Goal: Task Accomplishment & Management: Complete application form

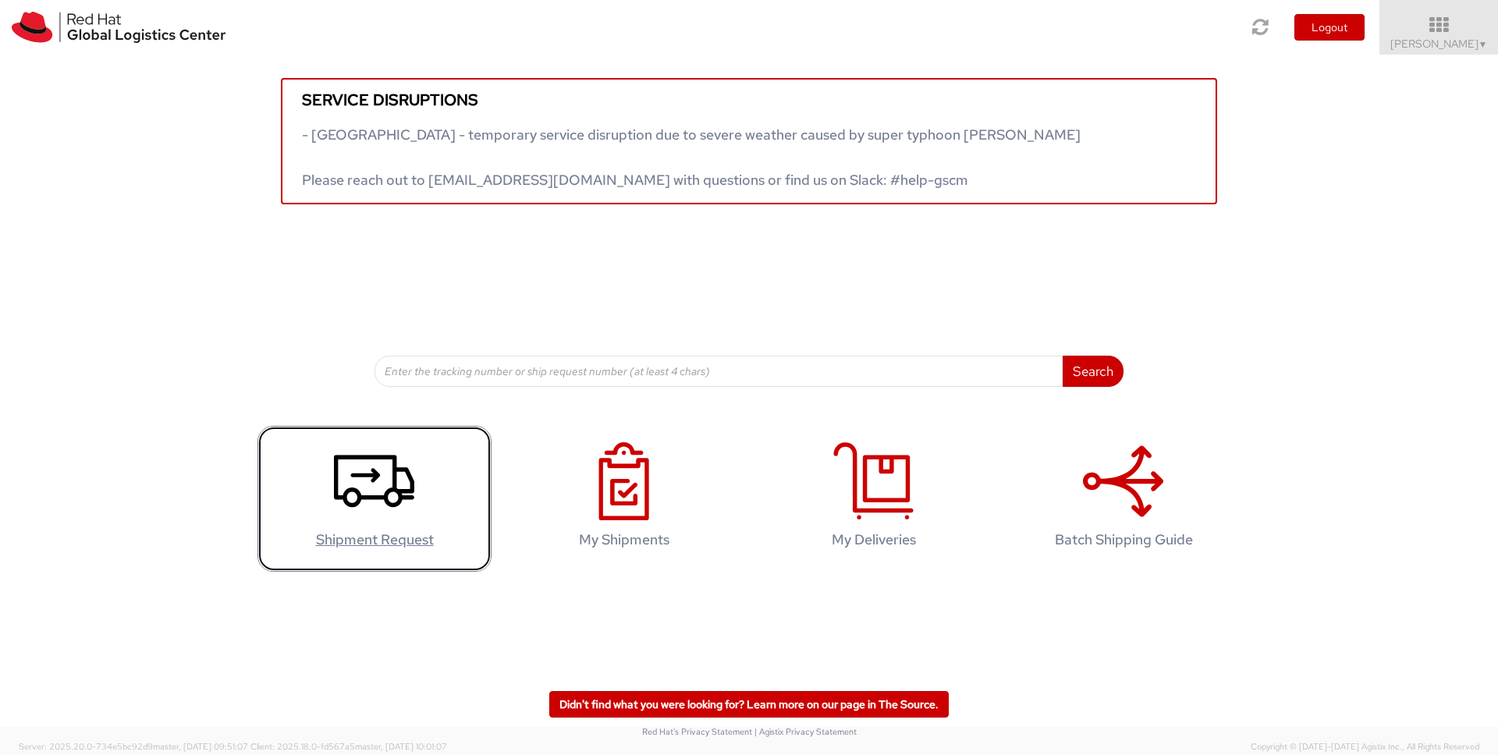
click at [371, 495] on icon at bounding box center [374, 481] width 80 height 78
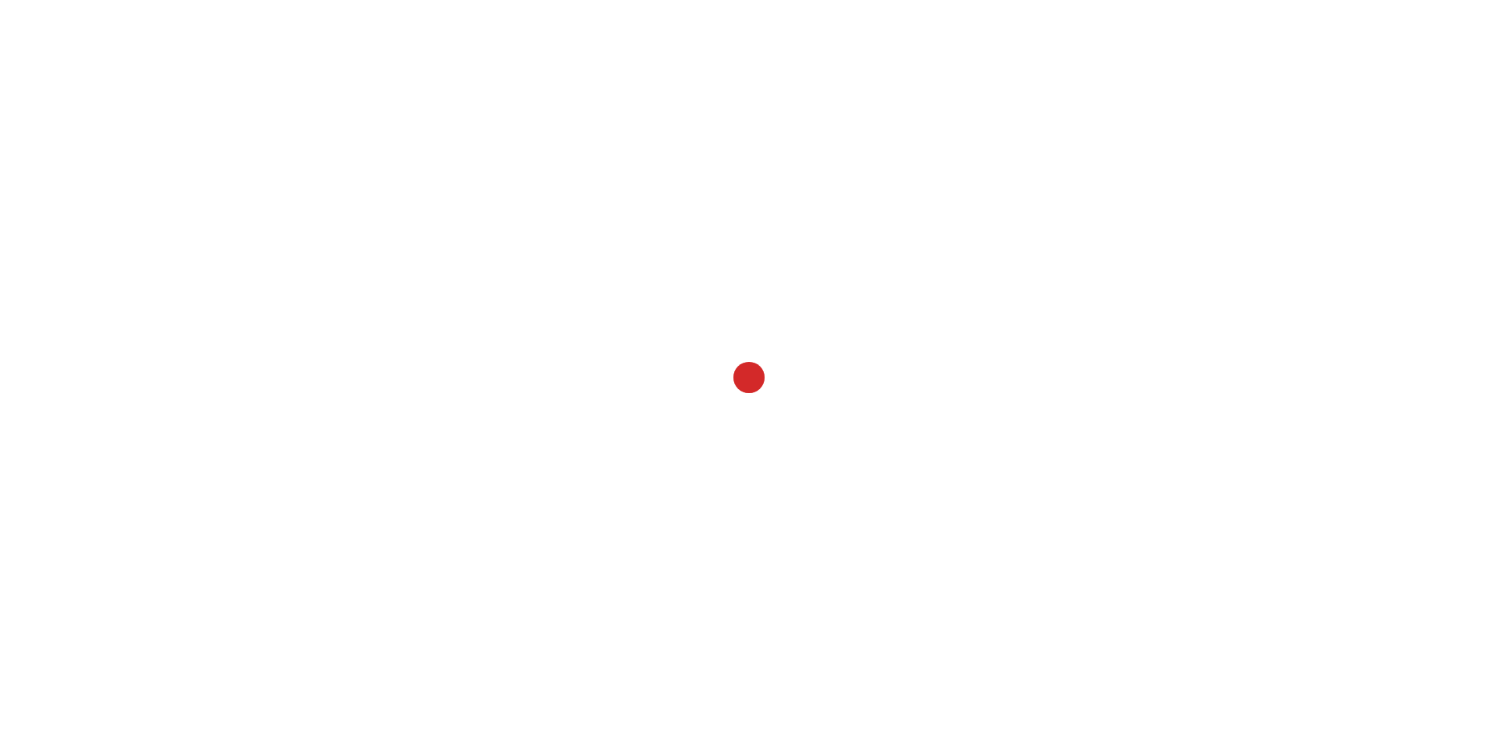
select select
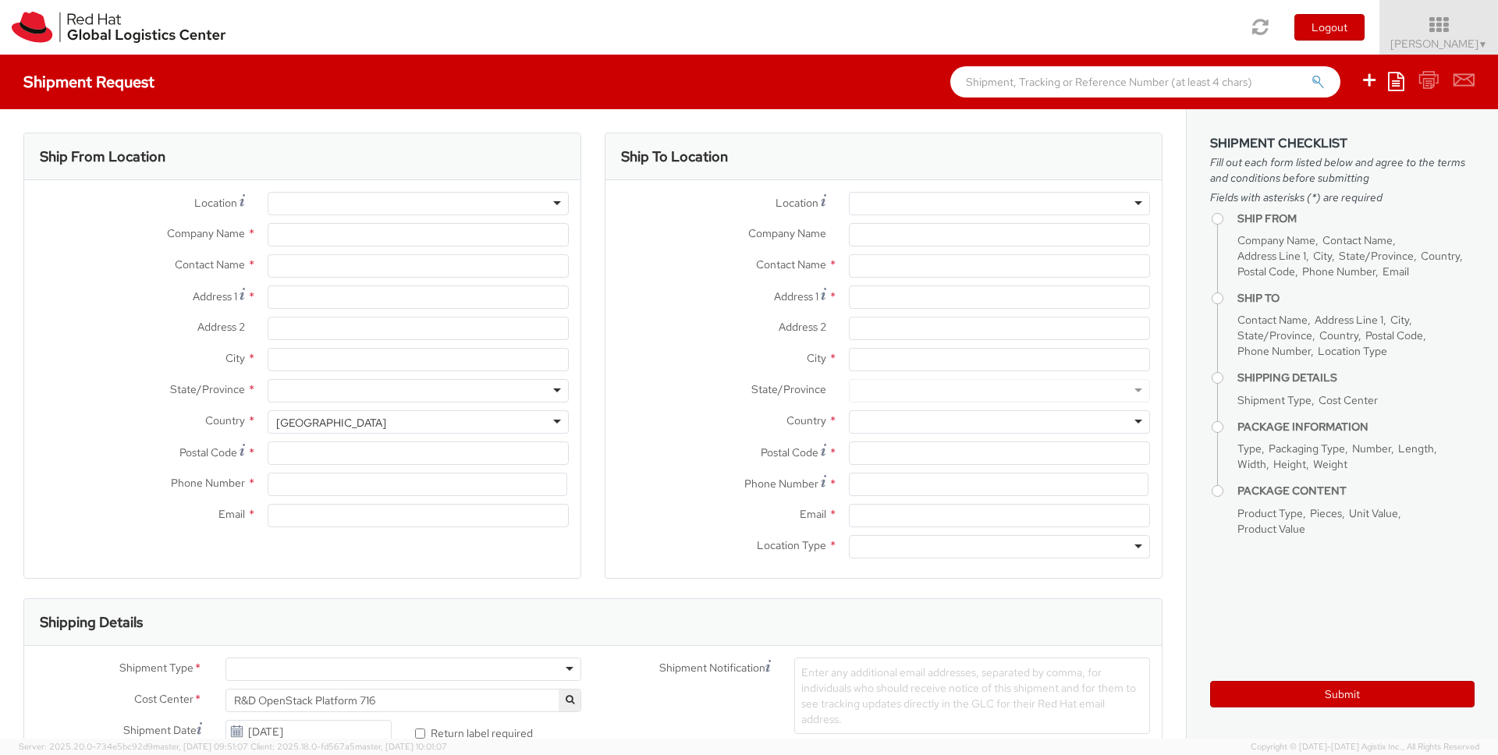
type input "Red Hat"
type input "Roberto Alfieri"
type input "ralfieri@redhat.com"
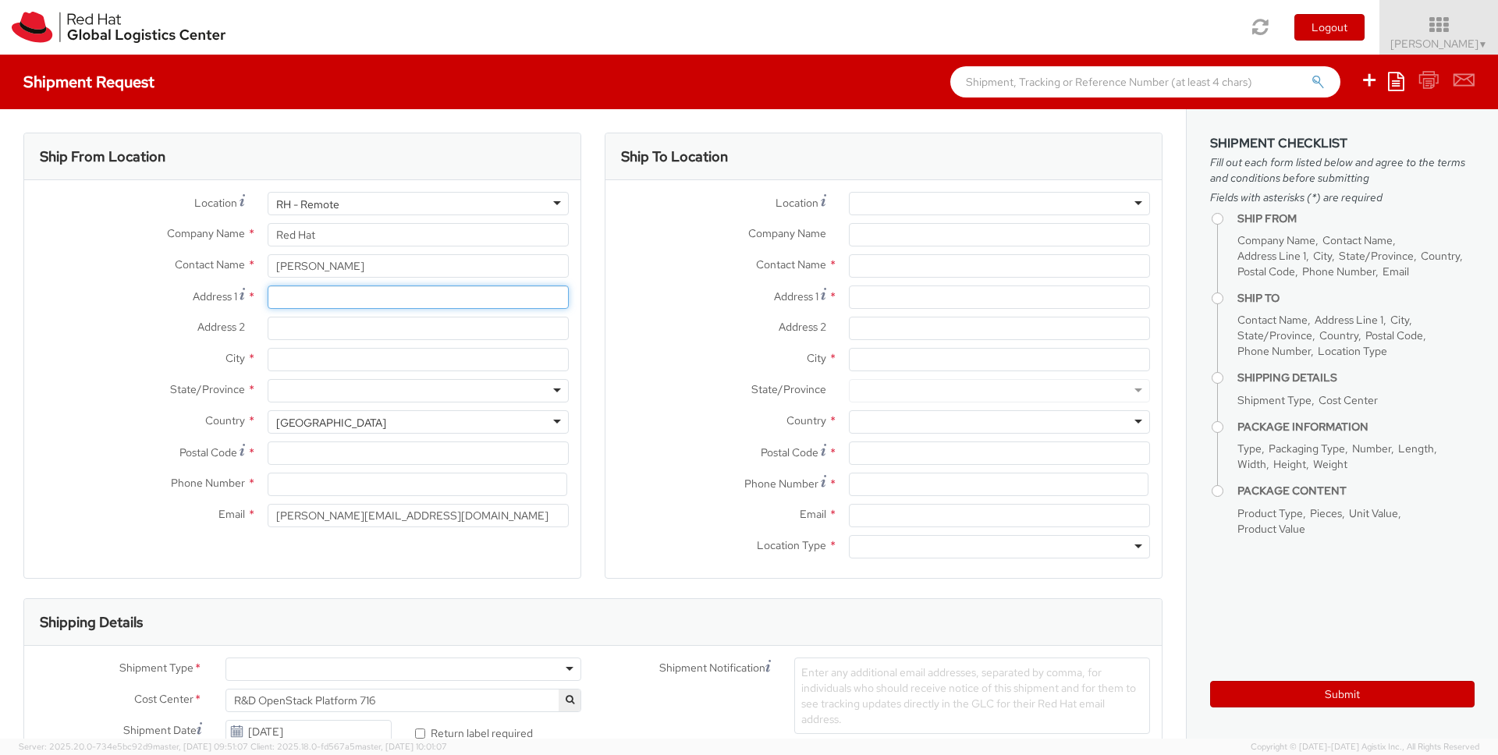
click at [369, 301] on input "Address 1 *" at bounding box center [418, 297] width 301 height 23
type input "Via Michelangelo Buonarroti 8"
click at [320, 205] on div at bounding box center [418, 203] width 301 height 23
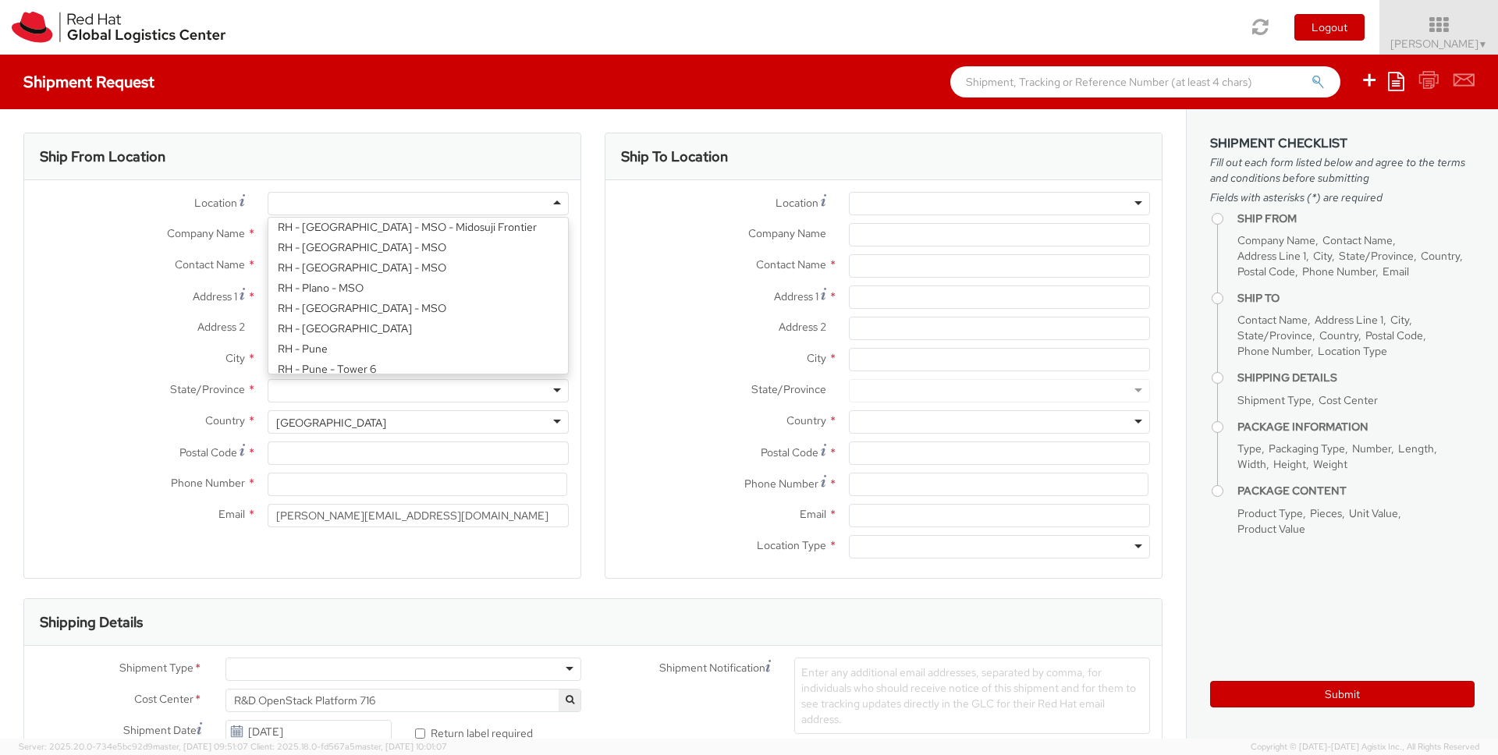
scroll to position [2691, 0]
click at [153, 289] on label "Address 1 *" at bounding box center [140, 296] width 232 height 21
click at [268, 289] on input "Via Michelangelo Buonarroti 8" at bounding box center [418, 297] width 301 height 23
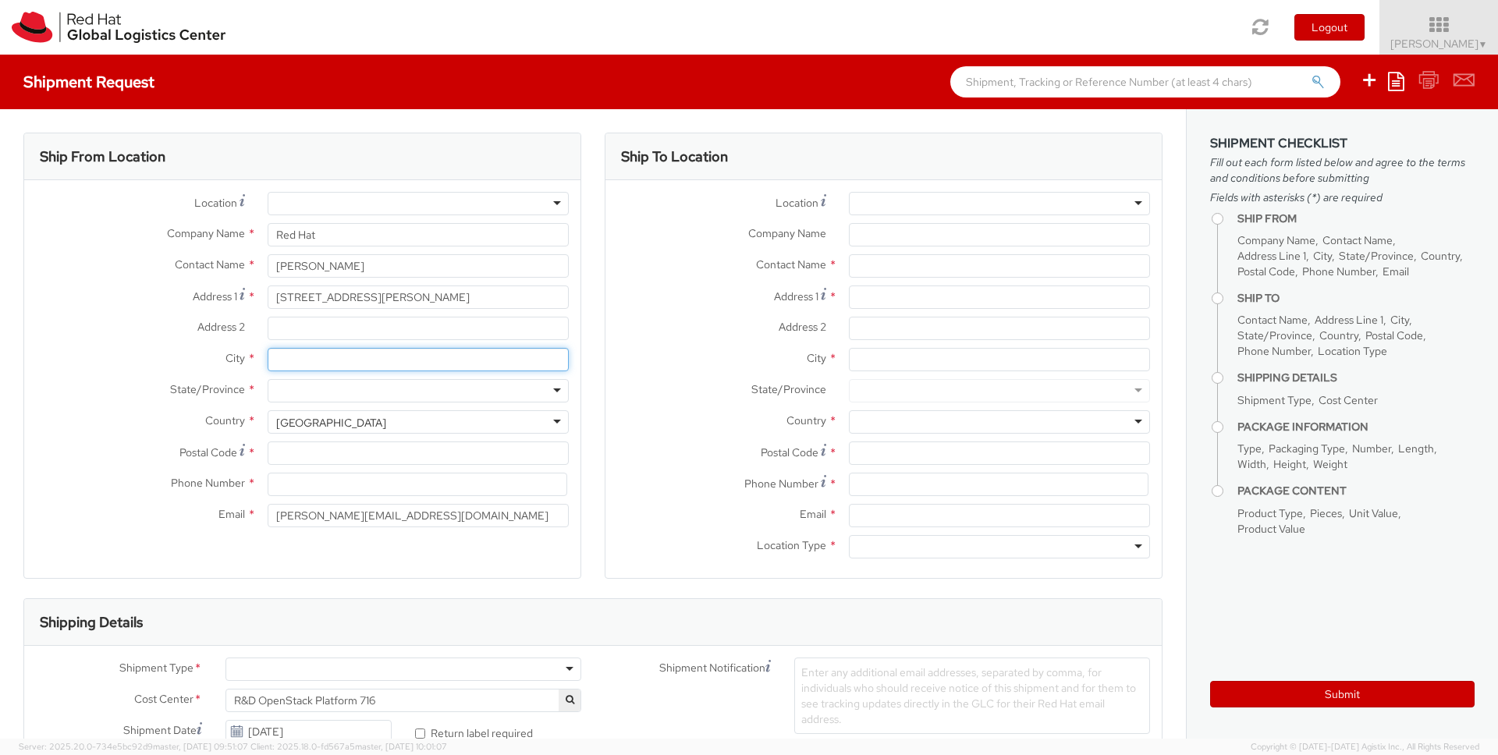
click at [417, 356] on input "City *" at bounding box center [418, 359] width 301 height 23
type input "Muggiò"
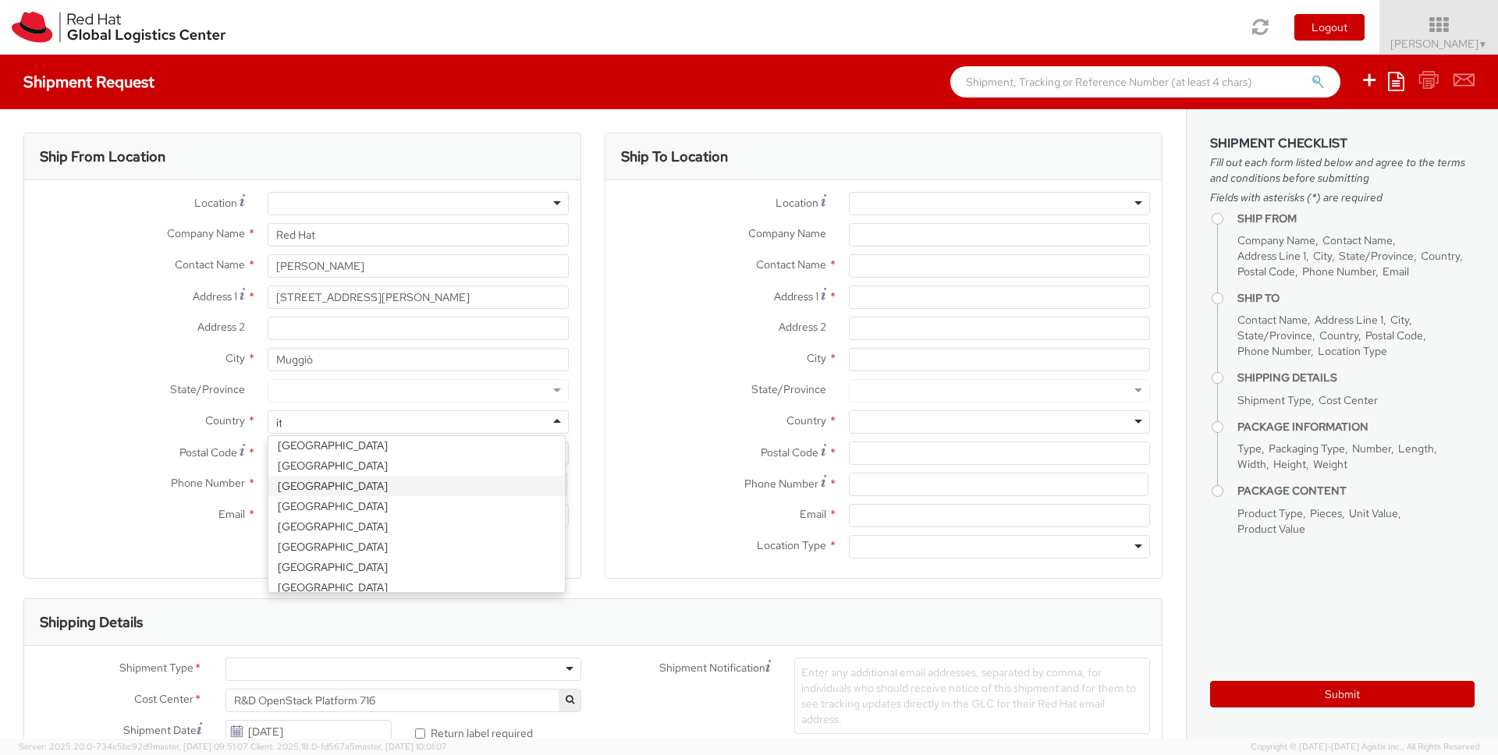
scroll to position [4, 0]
type input "ital"
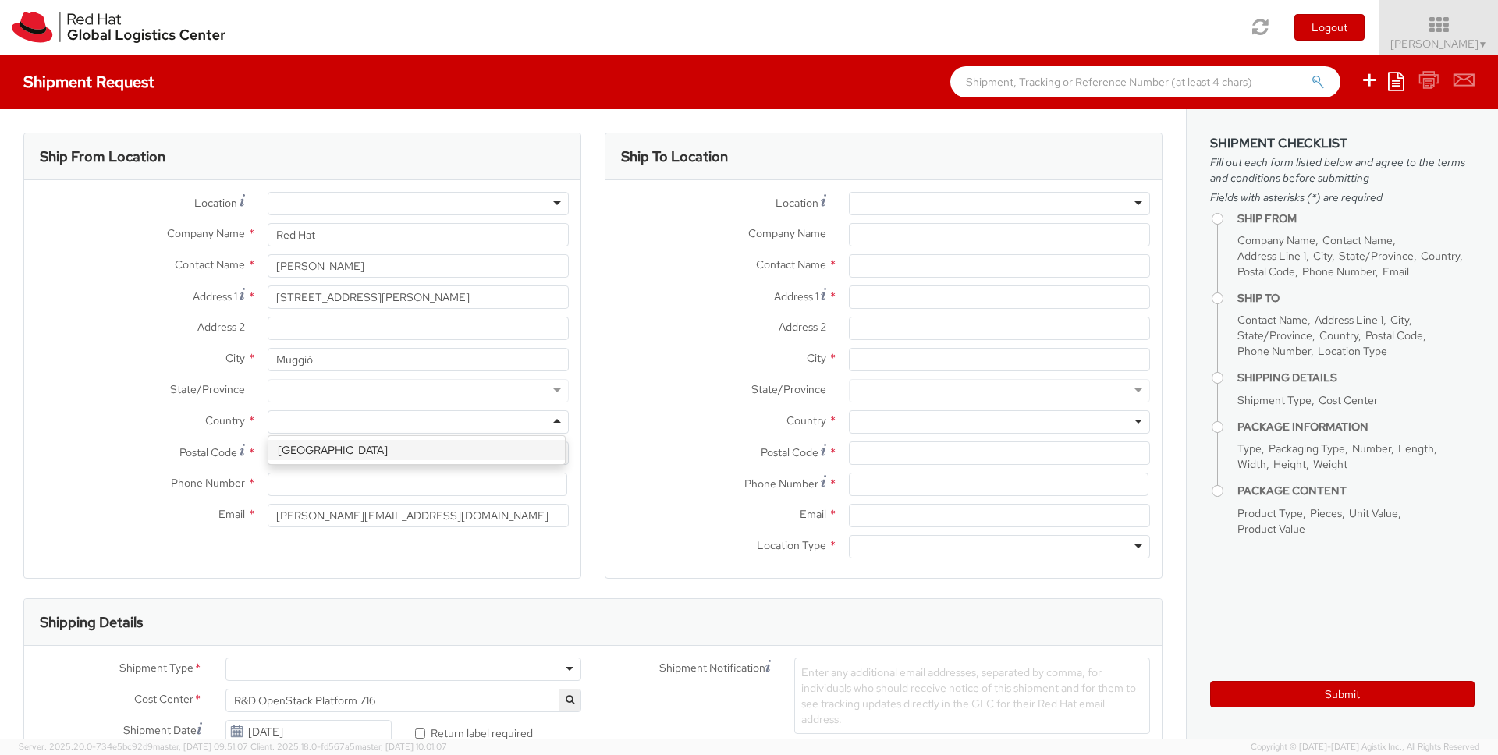
select select "CM"
select select "KGS"
click at [378, 392] on div at bounding box center [418, 390] width 301 height 23
click at [347, 455] on input "Postal Code *" at bounding box center [418, 453] width 301 height 23
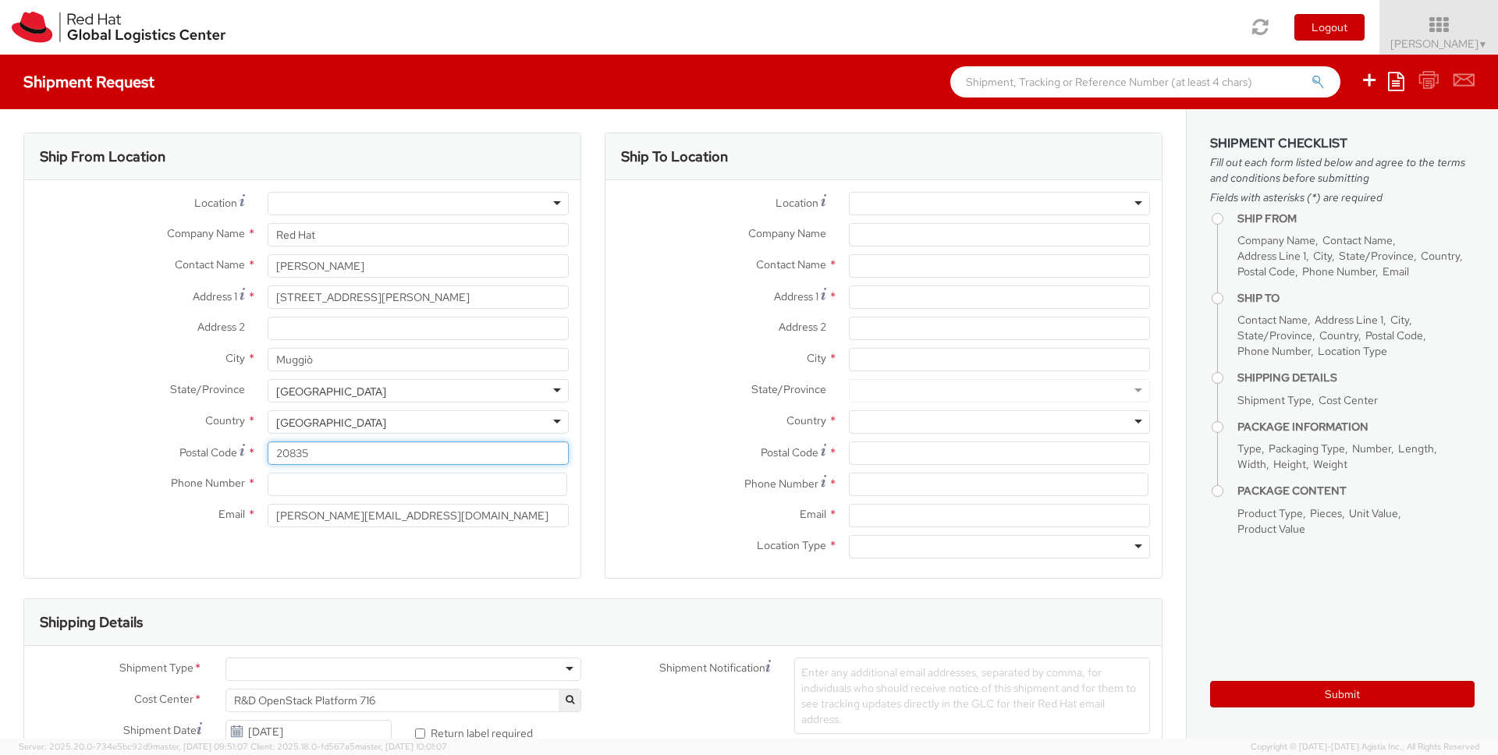
type input "20835"
type input "+393489773278"
click at [1070, 208] on div at bounding box center [999, 203] width 301 height 23
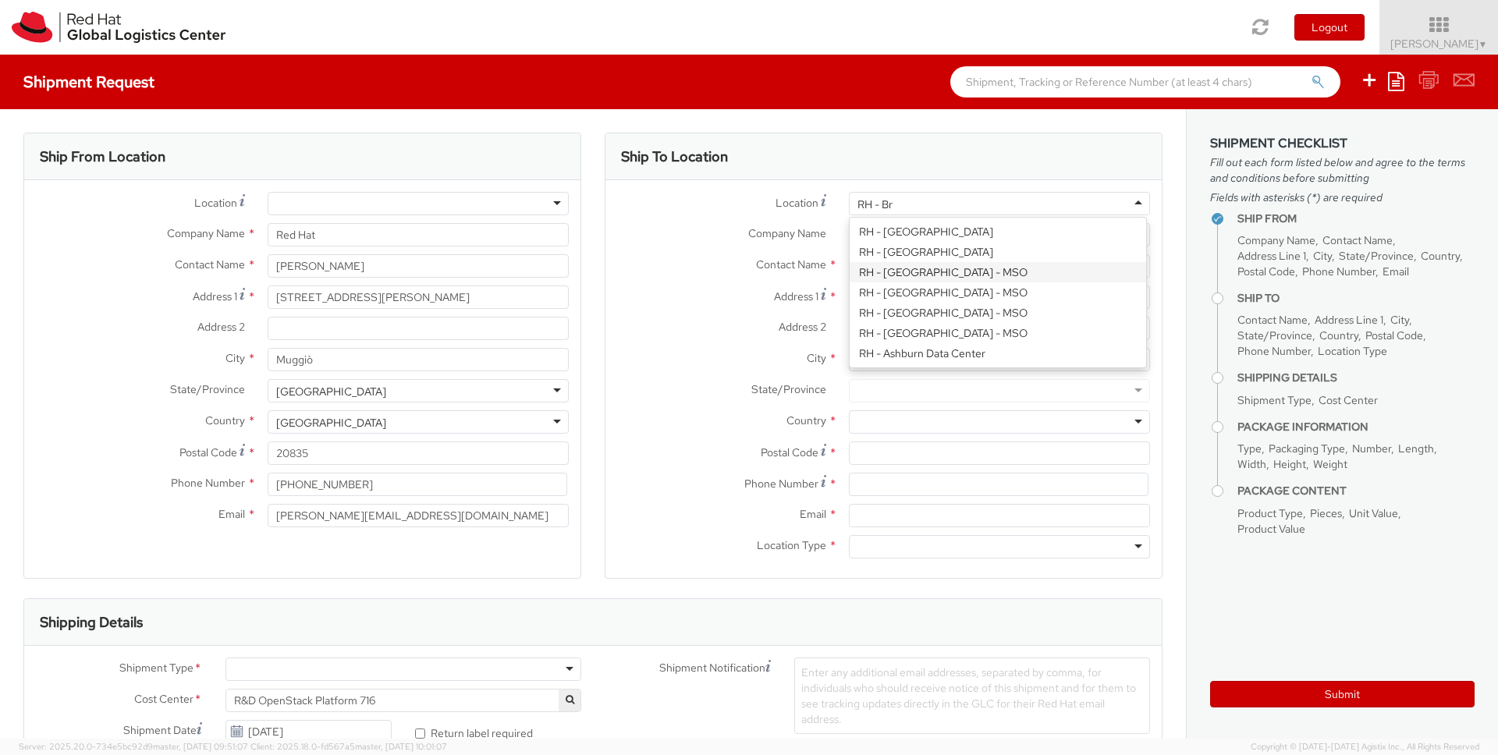
scroll to position [4, 0]
type input "RH - Brno"
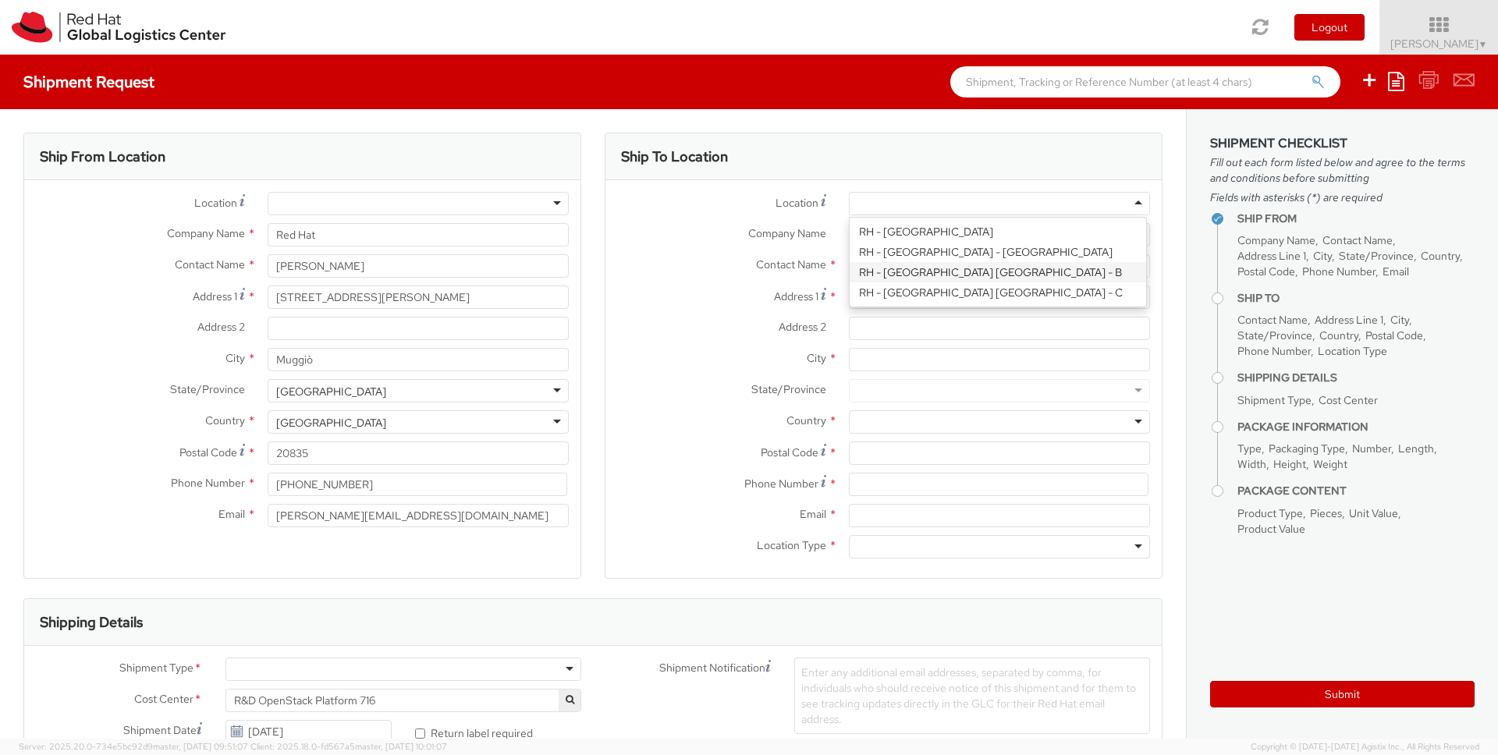
type input "Red Hat Czech s.r.o."
type input "Purkynova 647/111"
type input "BRNO"
type input "621 00"
type input "420 532 294 555"
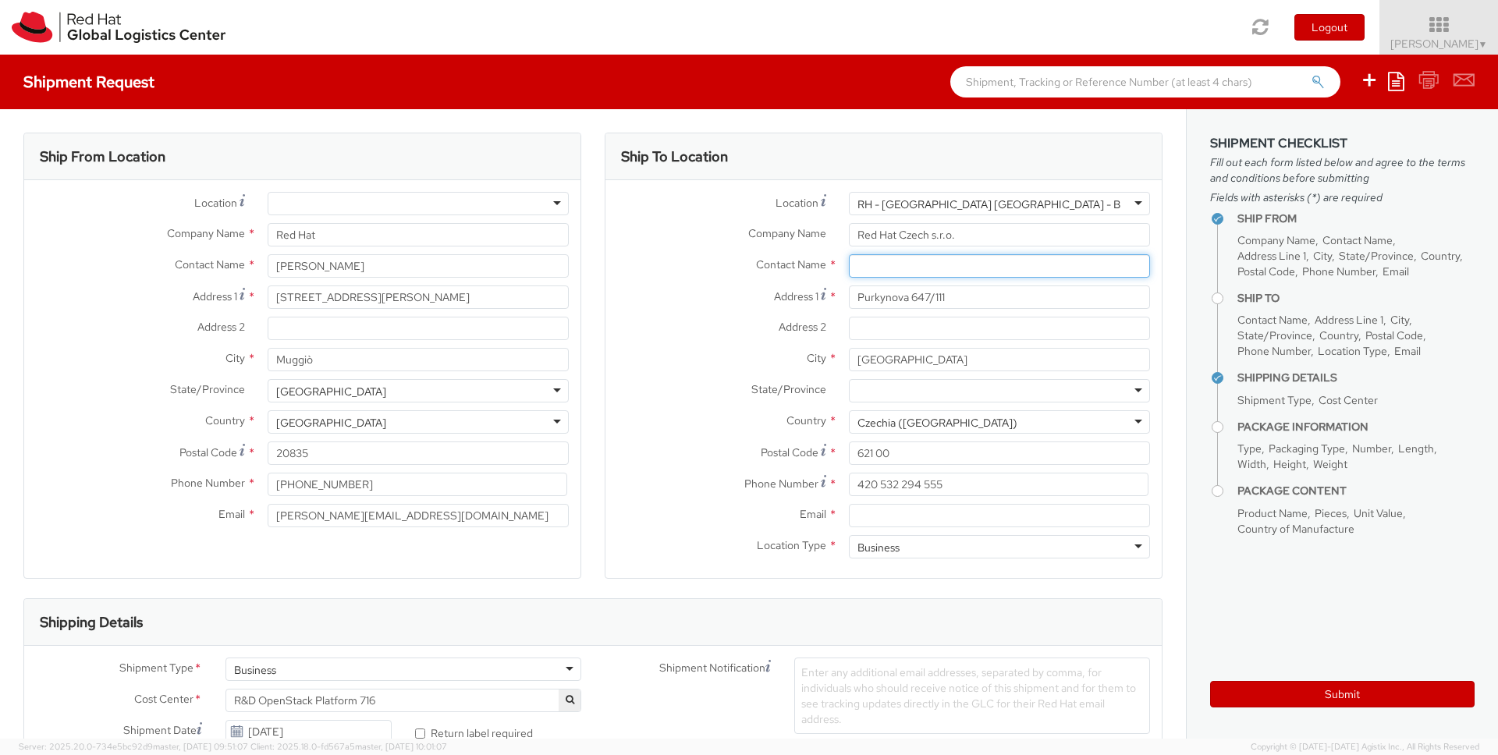
click at [1017, 267] on input "text" at bounding box center [999, 265] width 301 height 23
paste input "Attn: Red Hat IT - Endpoint Systems"
type input "Attn: Red Hat IT - Endpoint Systems"
click at [928, 516] on input "Email *" at bounding box center [999, 515] width 301 height 23
paste input "laptop-return@redhat.com"
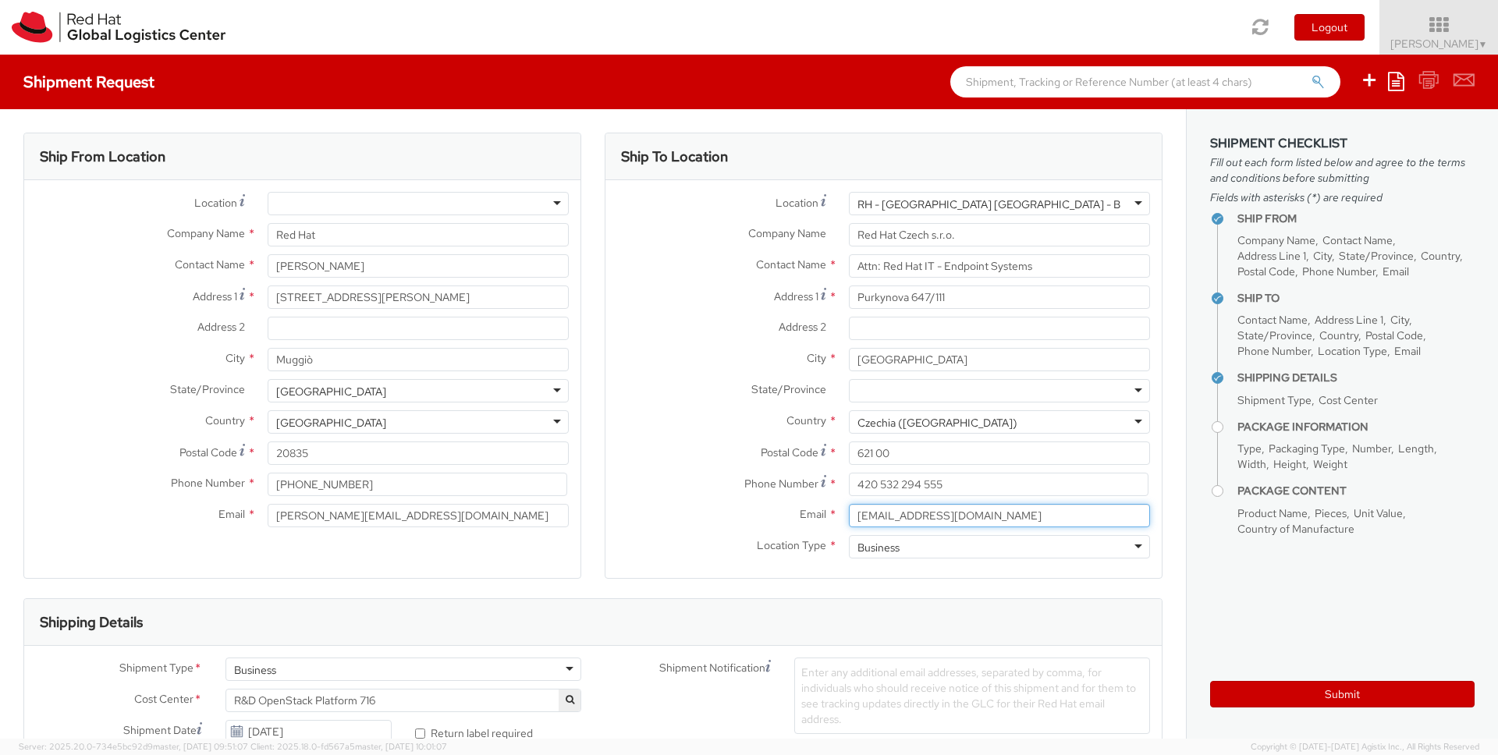
drag, startPoint x: 846, startPoint y: 516, endPoint x: 815, endPoint y: 513, distance: 31.4
click at [815, 513] on div "Email * laptop-return@redhat.com" at bounding box center [883, 515] width 556 height 23
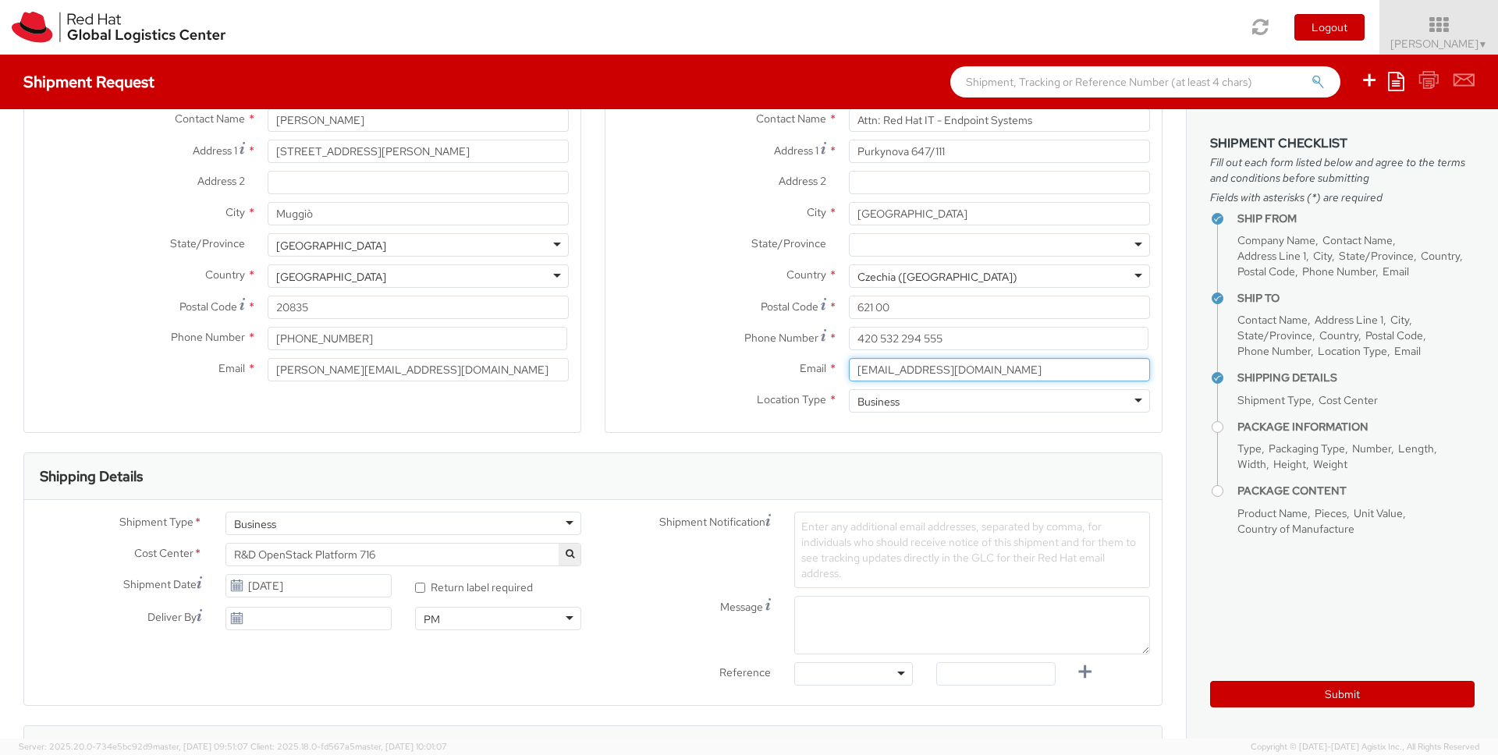
scroll to position [153, 0]
type input "laptop-return@redhat.com"
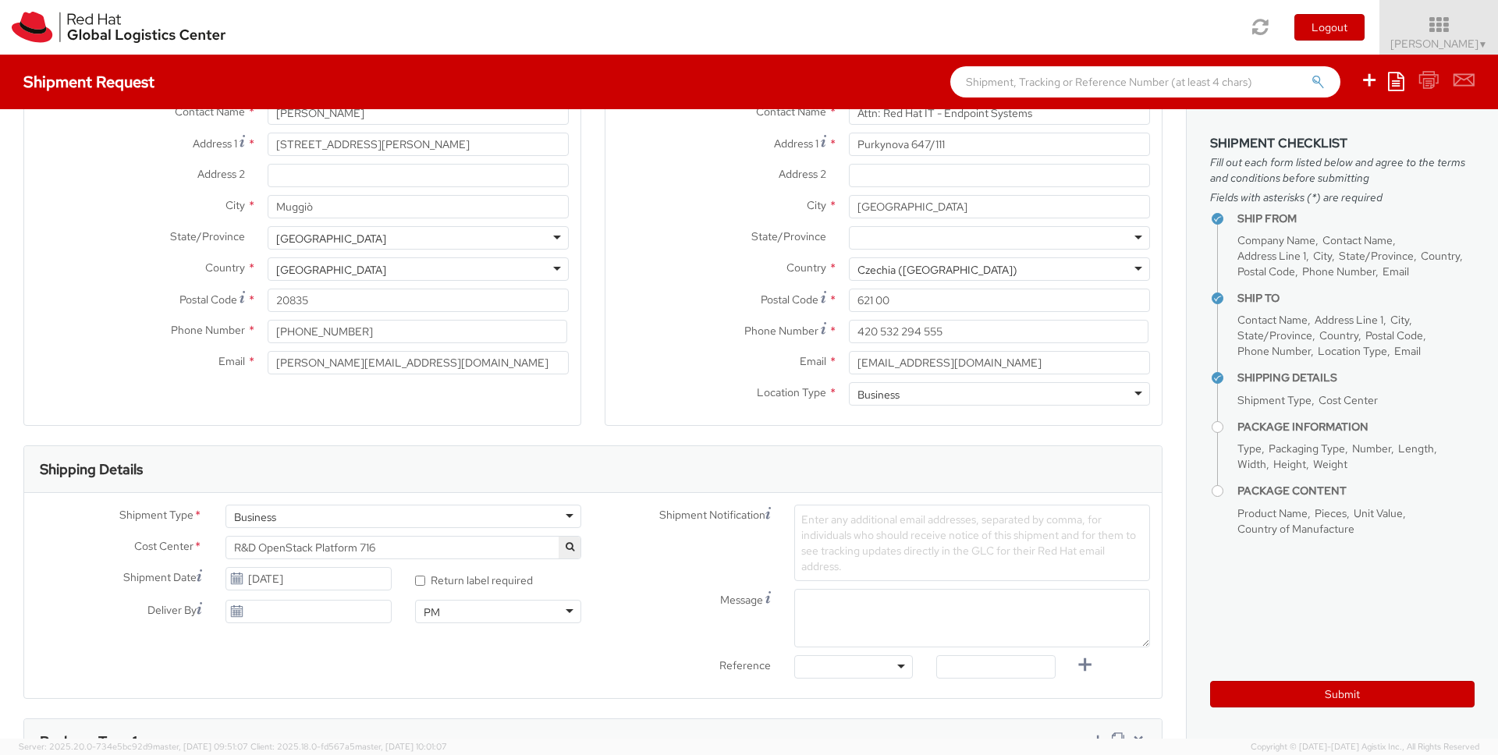
click at [537, 534] on div "Shipment Type * Business Business Business" at bounding box center [308, 520] width 569 height 31
click at [539, 545] on span "R&D OpenStack Platform 716" at bounding box center [403, 548] width 339 height 14
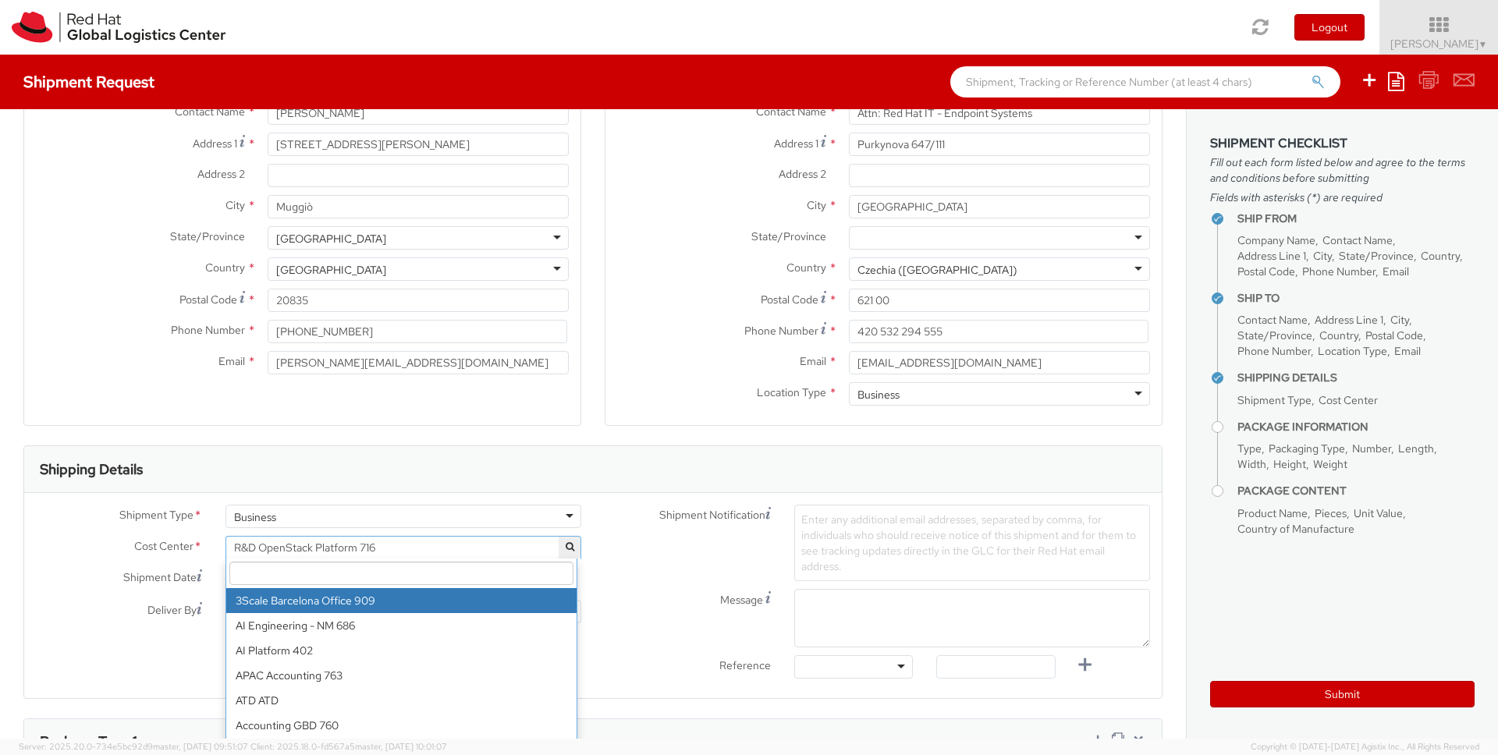
click at [501, 577] on input "search" at bounding box center [401, 573] width 344 height 23
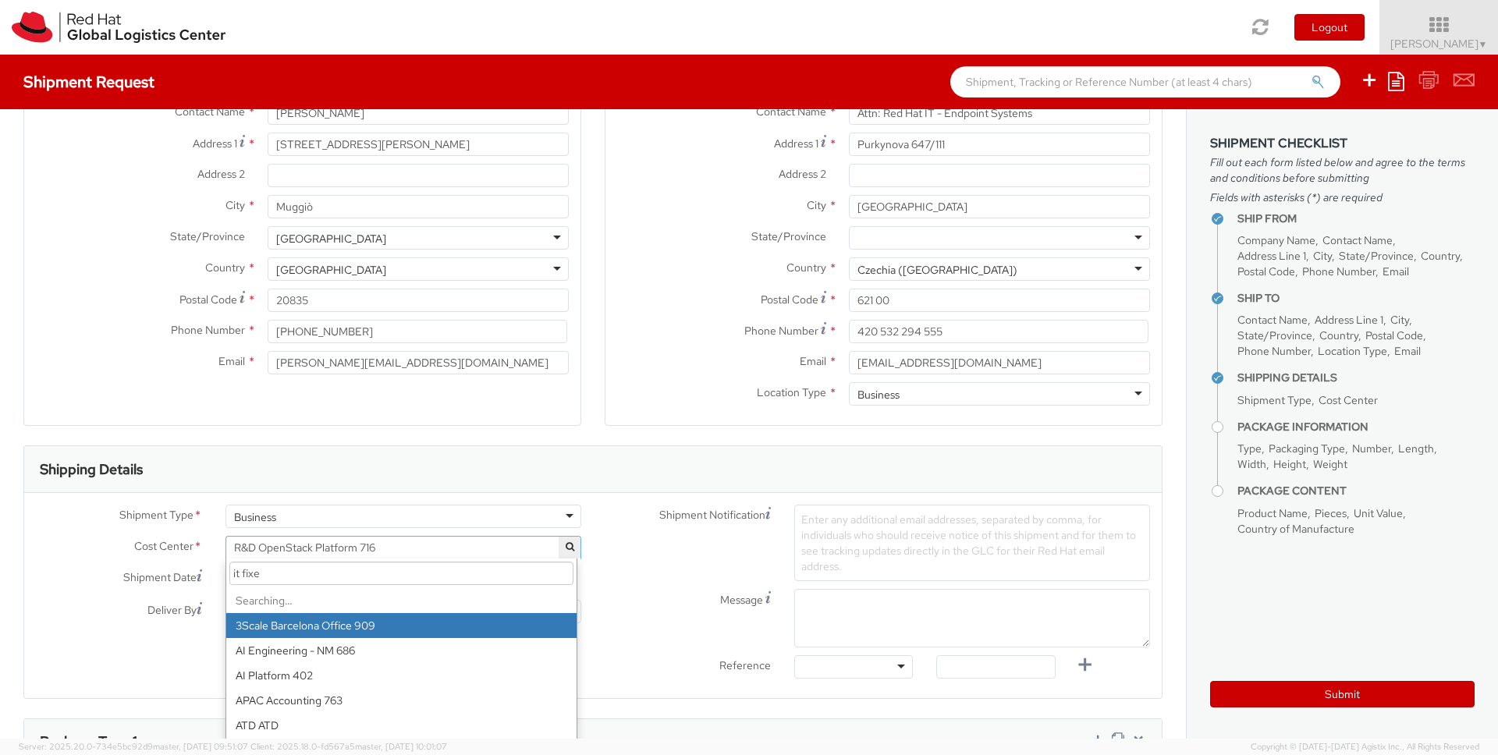
type input "it fixed"
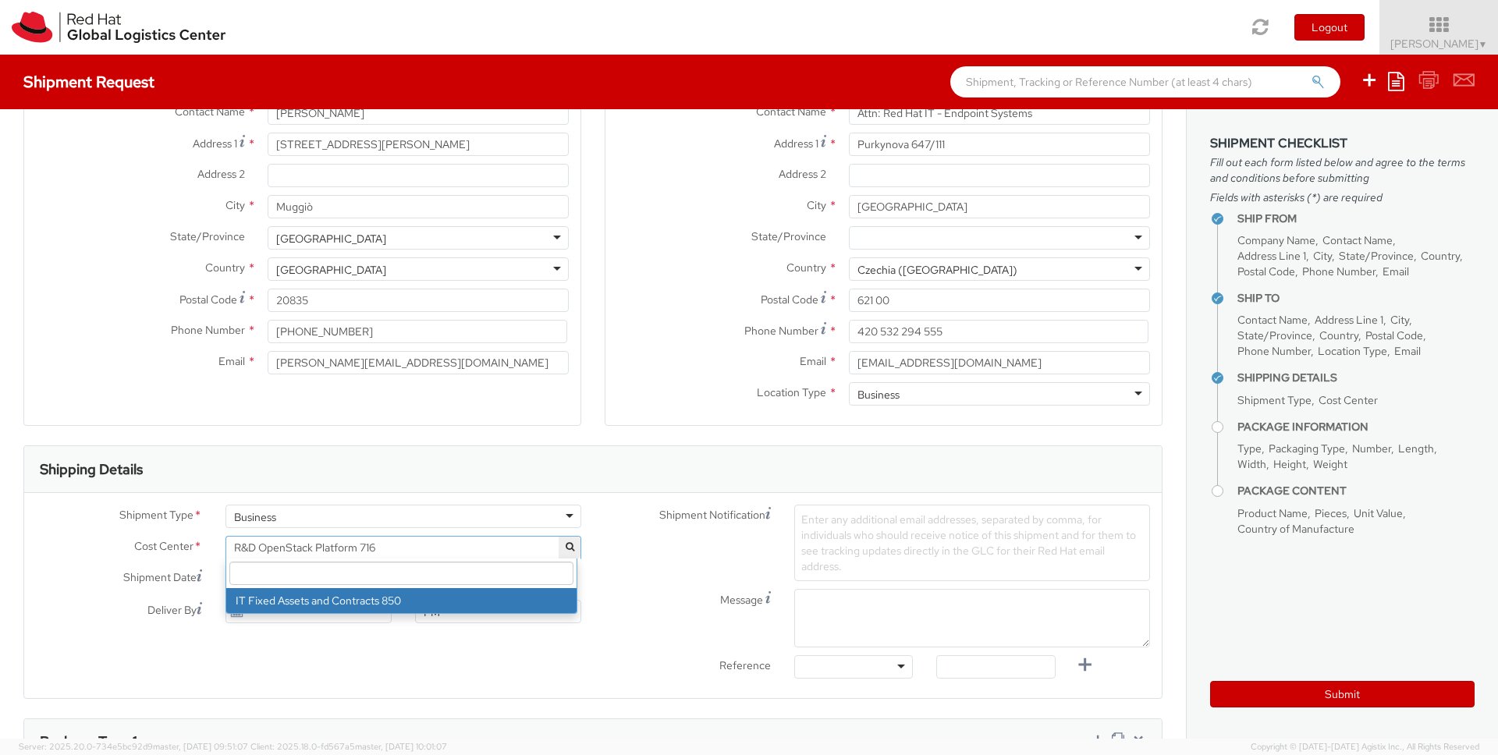
select select "850"
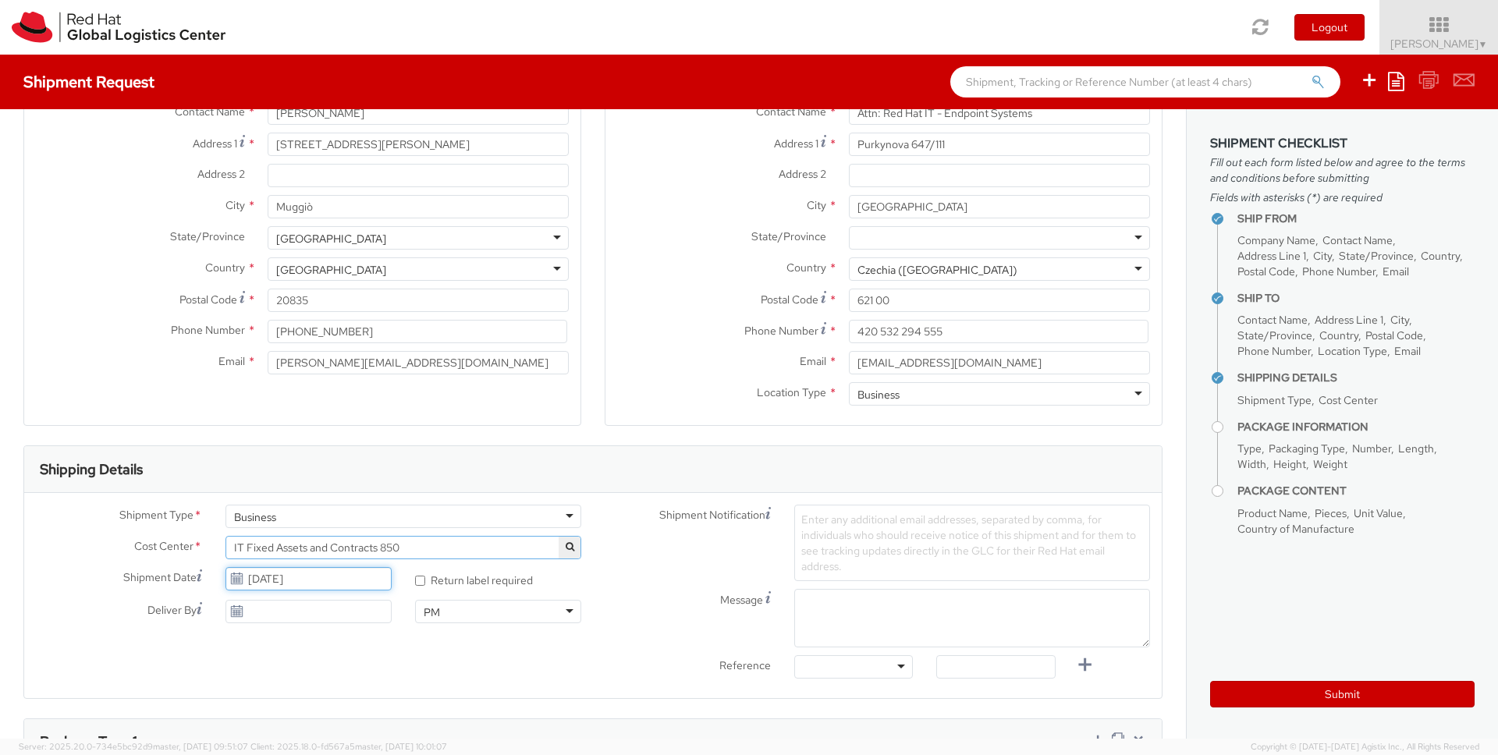
click at [318, 584] on input "10/09/2025" at bounding box center [308, 578] width 166 height 23
click at [275, 482] on td "13" at bounding box center [272, 479] width 31 height 23
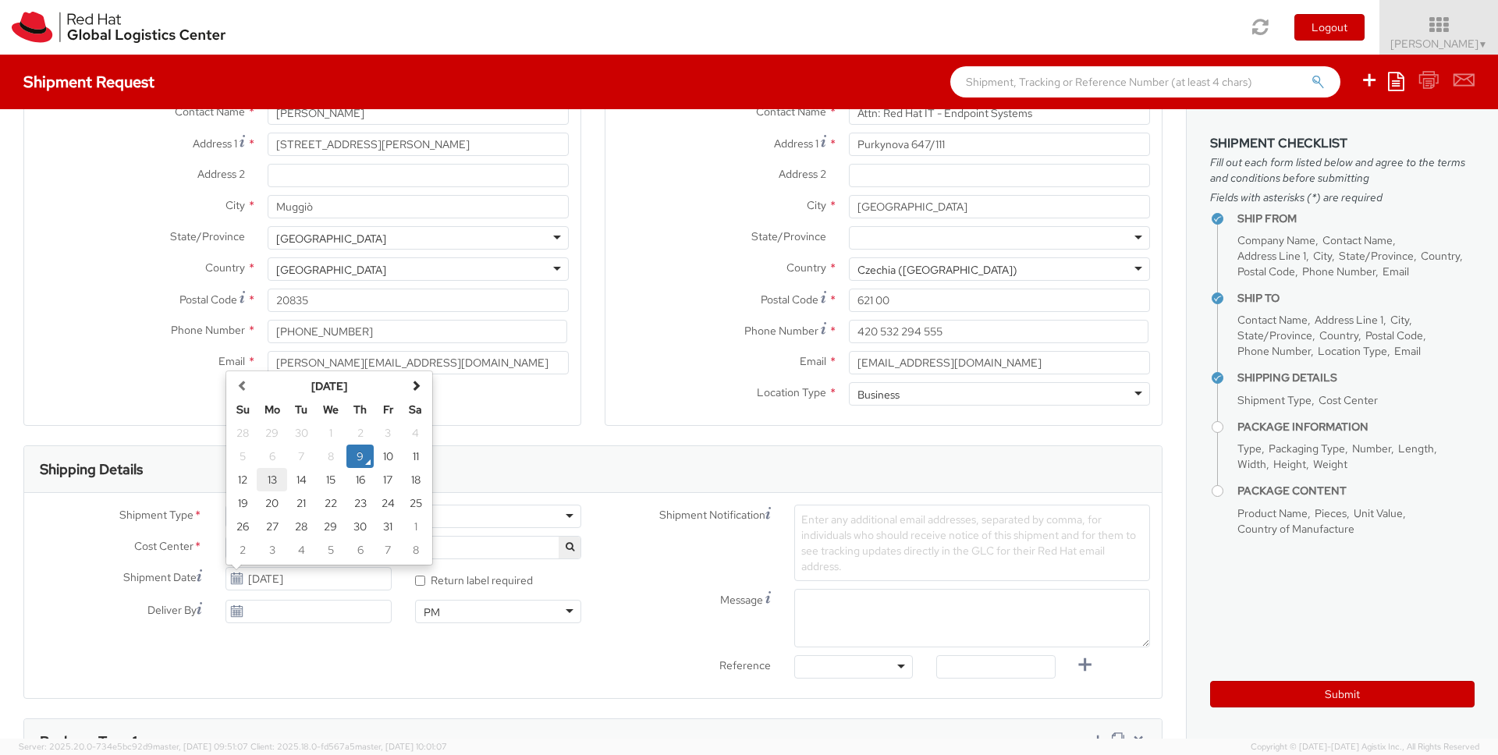
type input "10/13/2025"
click at [915, 531] on span "Enter any additional email addresses, separated by comma, for individuals who s…" at bounding box center [968, 543] width 335 height 61
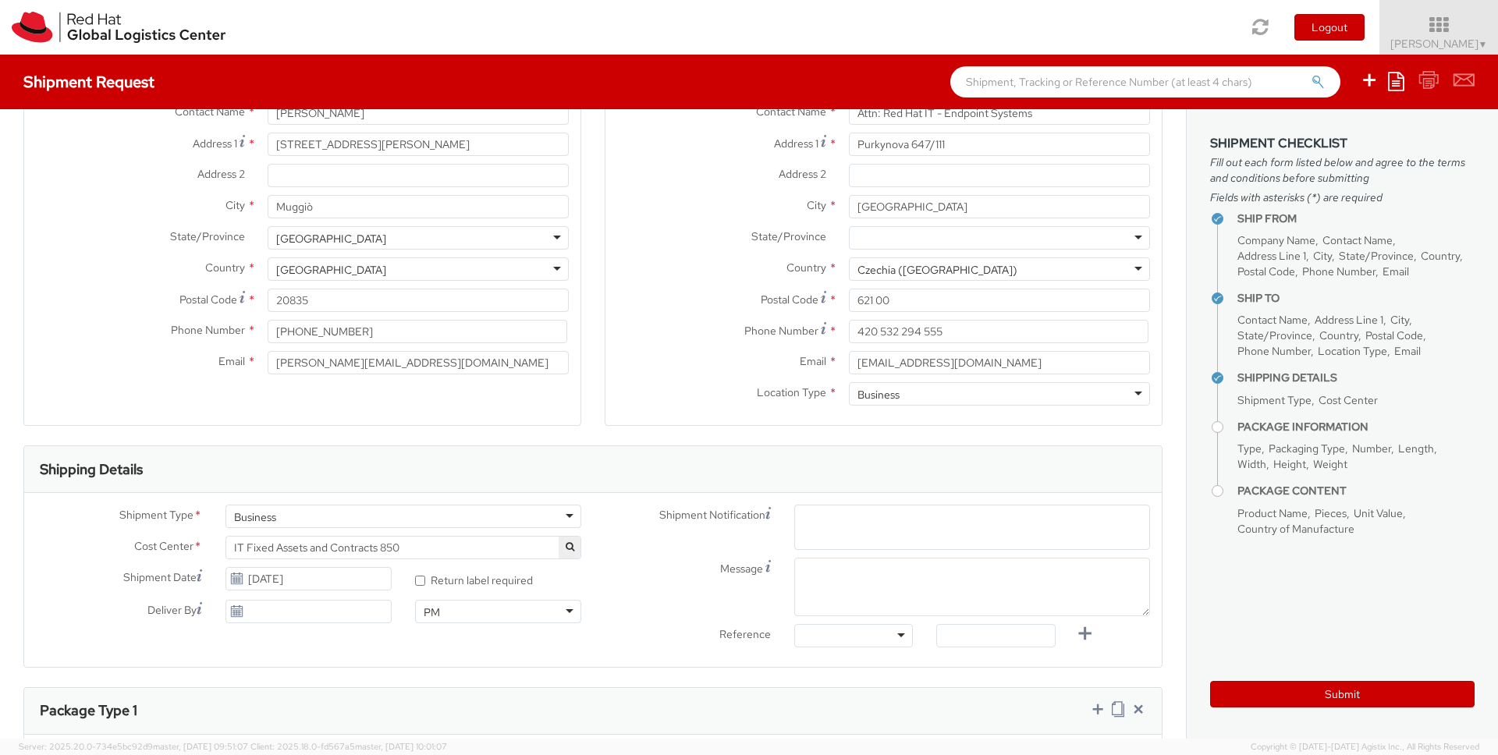
paste input "emea-eshub@redhat.com"
type input "emea-eshub@redhat.com"
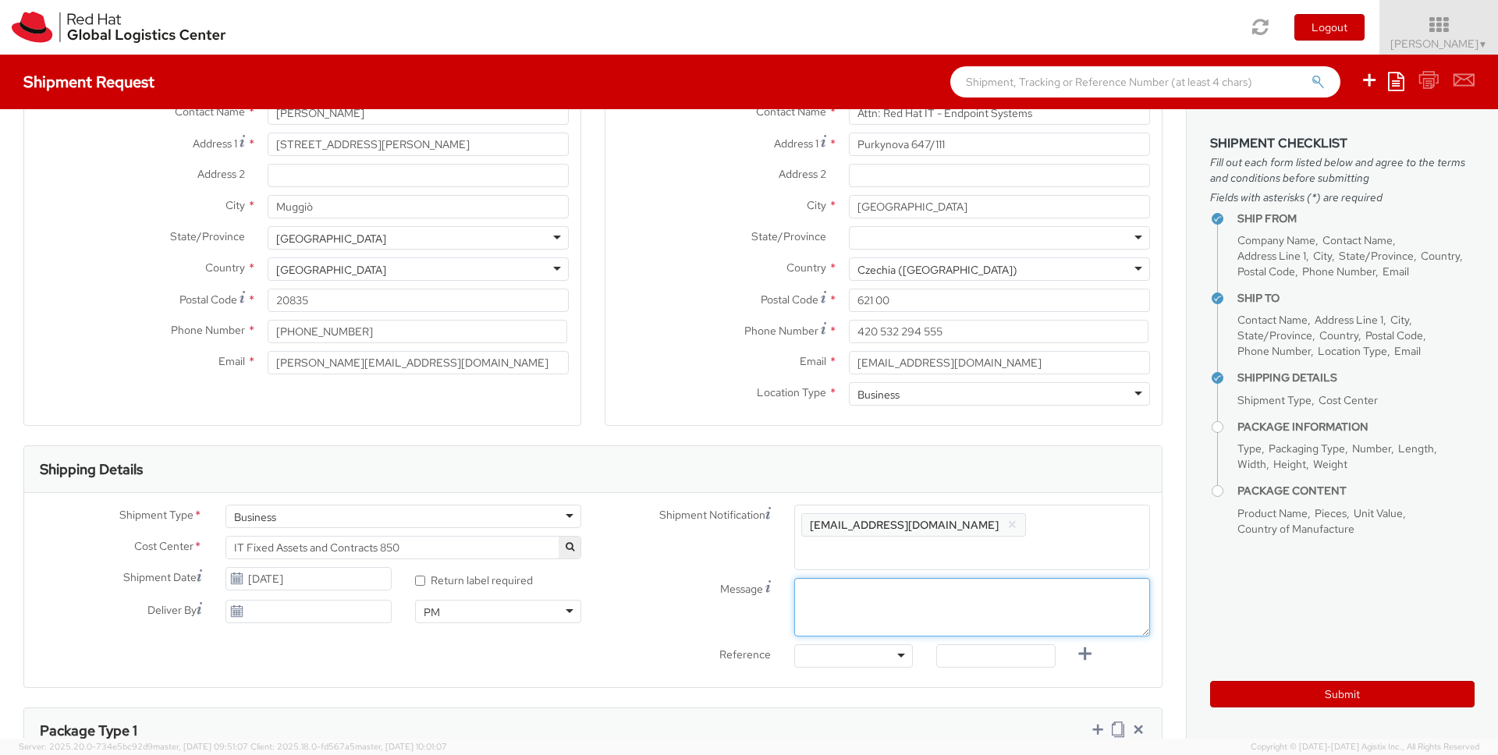
click at [959, 598] on textarea "Message" at bounding box center [972, 607] width 356 height 59
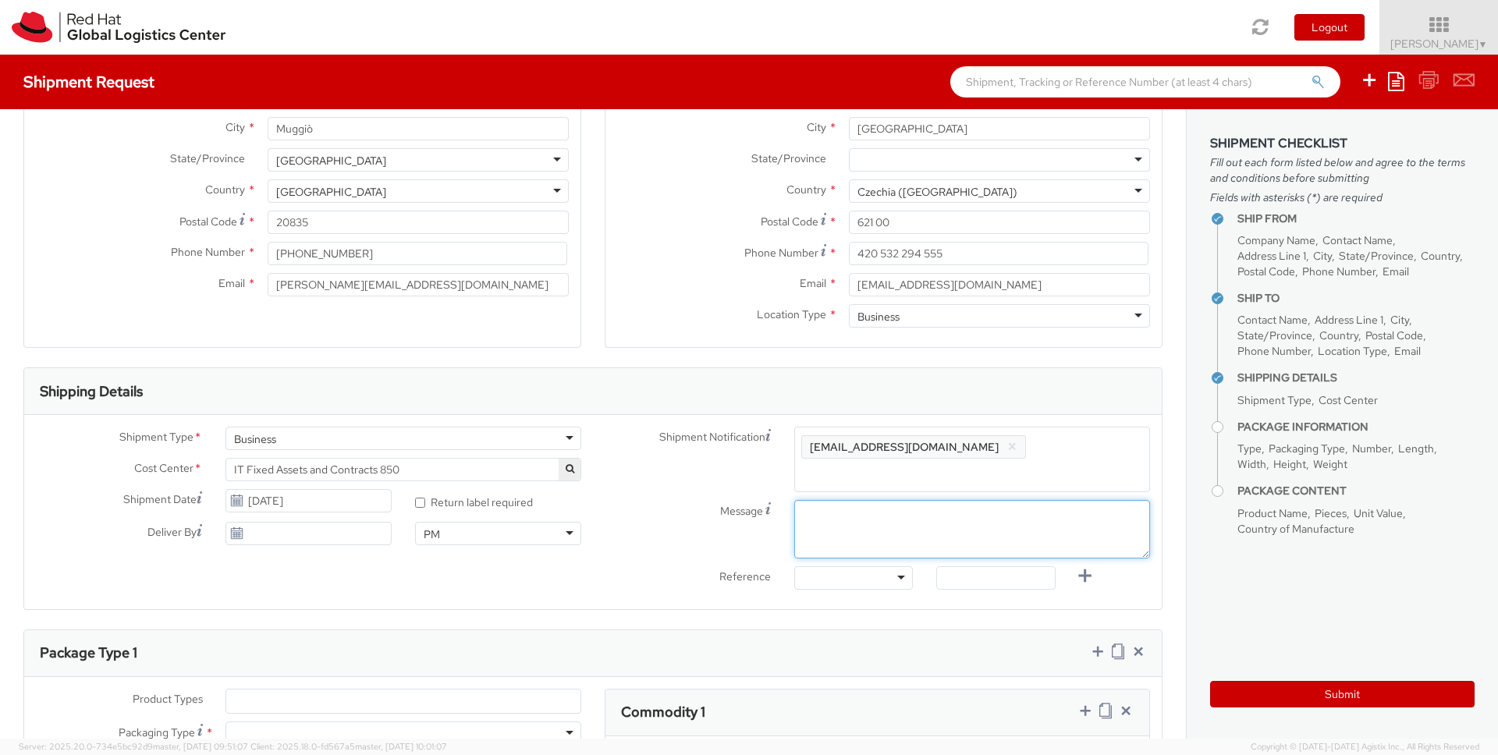
scroll to position [239, 0]
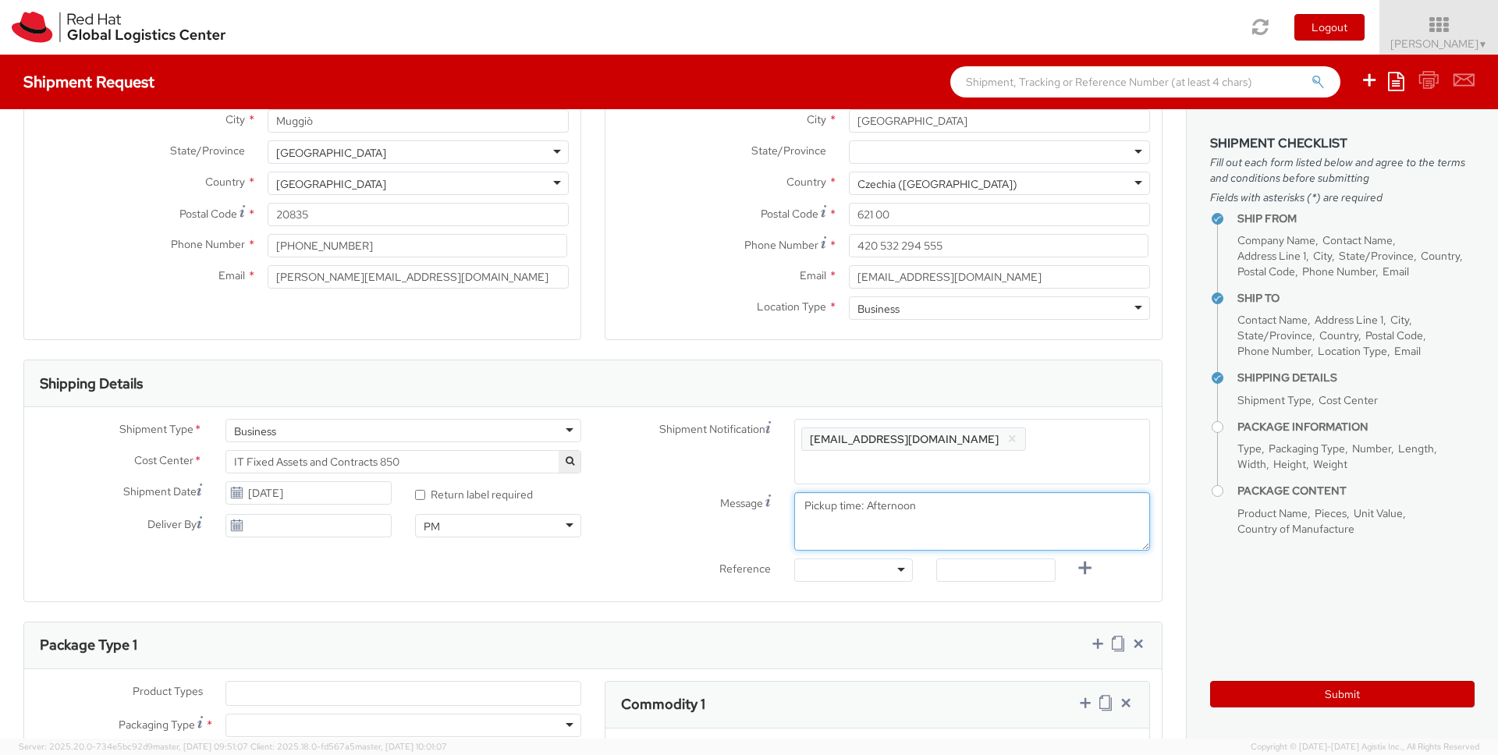
type textarea "Pickup time: Afternoon"
click at [807, 559] on div at bounding box center [853, 570] width 119 height 23
click at [940, 559] on input "text" at bounding box center [995, 570] width 119 height 23
click at [947, 559] on input "text" at bounding box center [995, 570] width 119 height 23
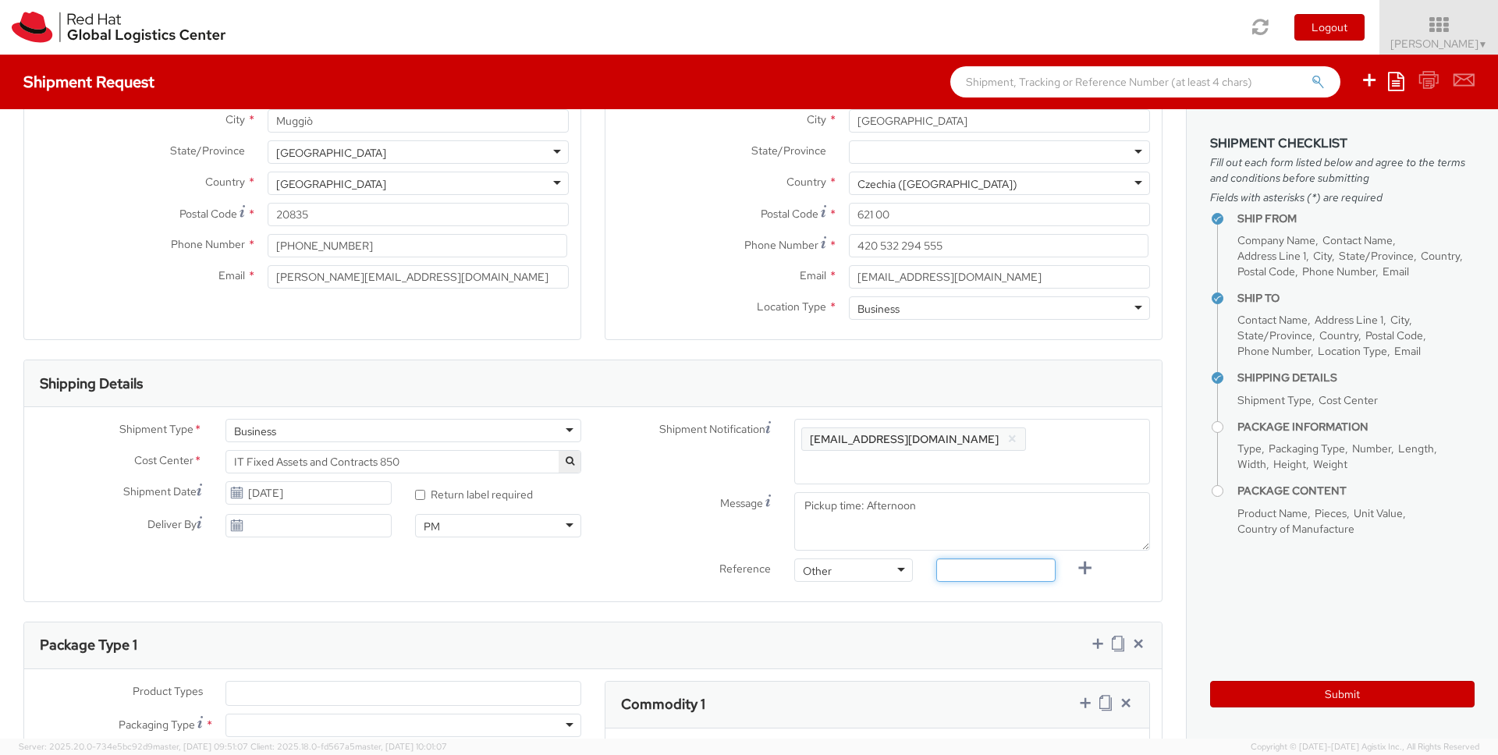
paste input "RPCI0078877"
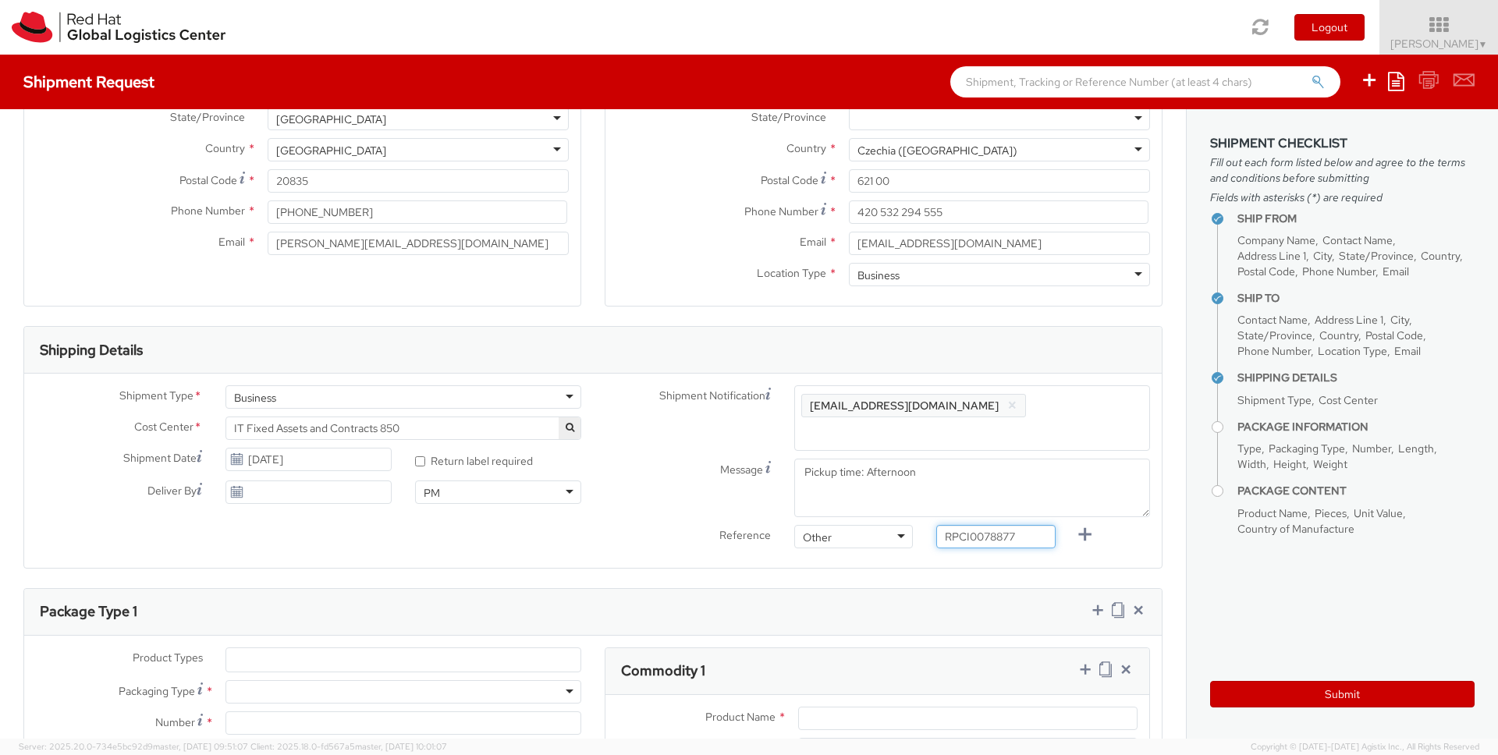
scroll to position [463, 0]
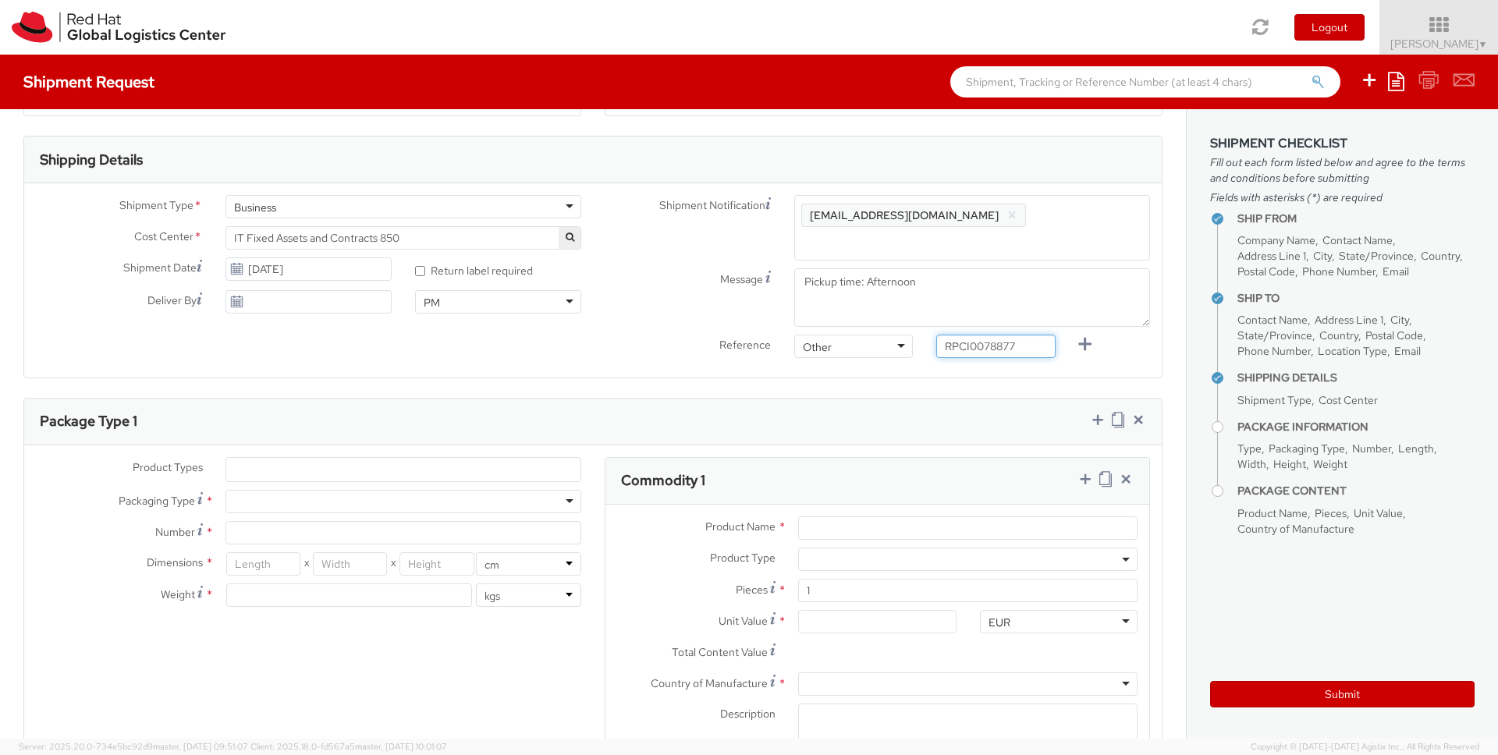
type input "RPCI0078877"
click at [251, 552] on input "number" at bounding box center [263, 563] width 74 height 23
type input "6"
type input "60"
type input "40"
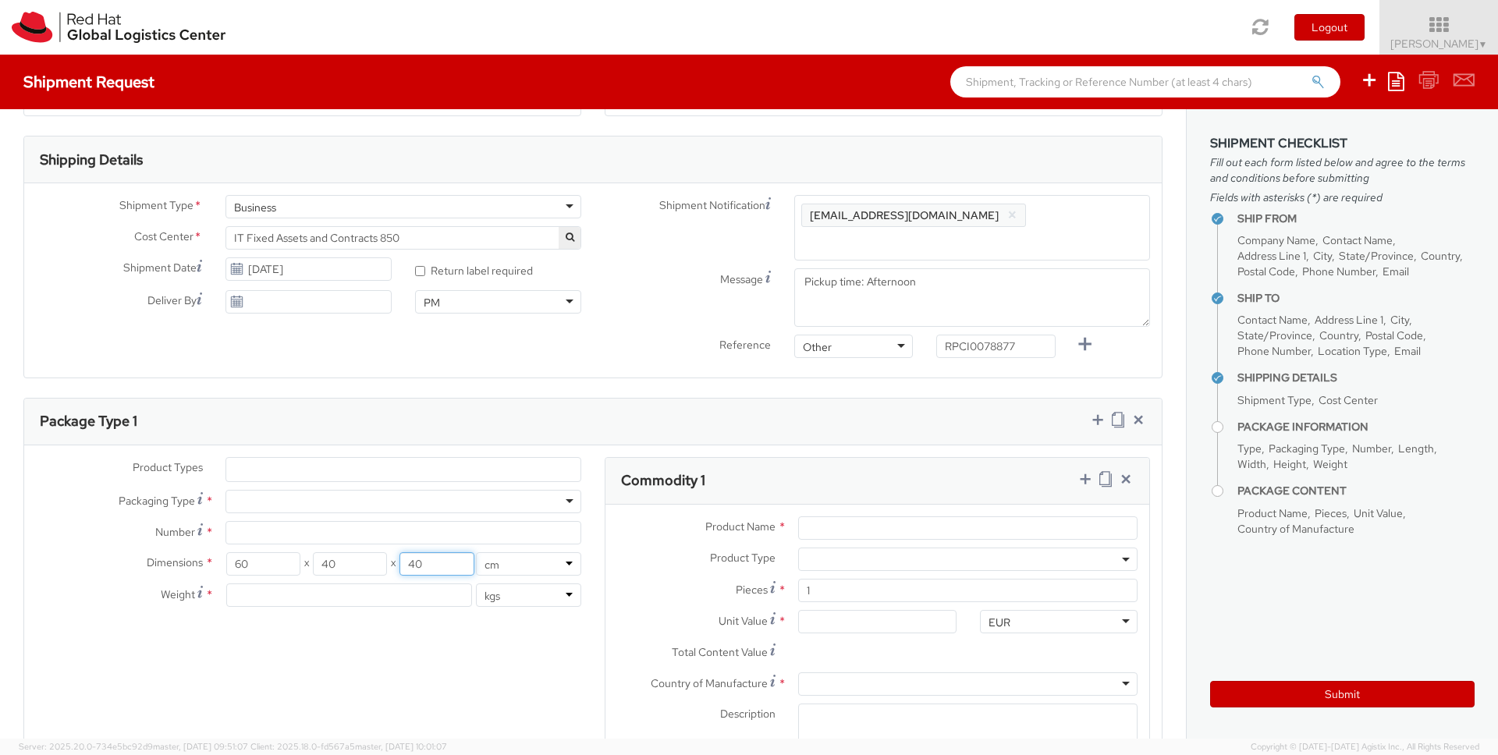
type input "40"
click at [324, 584] on input "number" at bounding box center [349, 595] width 246 height 23
type input "4"
click at [449, 665] on div "Product Types * Documents Docking Station Laptop Monitor Other Hardware Server …" at bounding box center [592, 621] width 1137 height 329
click at [418, 552] on input "40" at bounding box center [436, 563] width 74 height 23
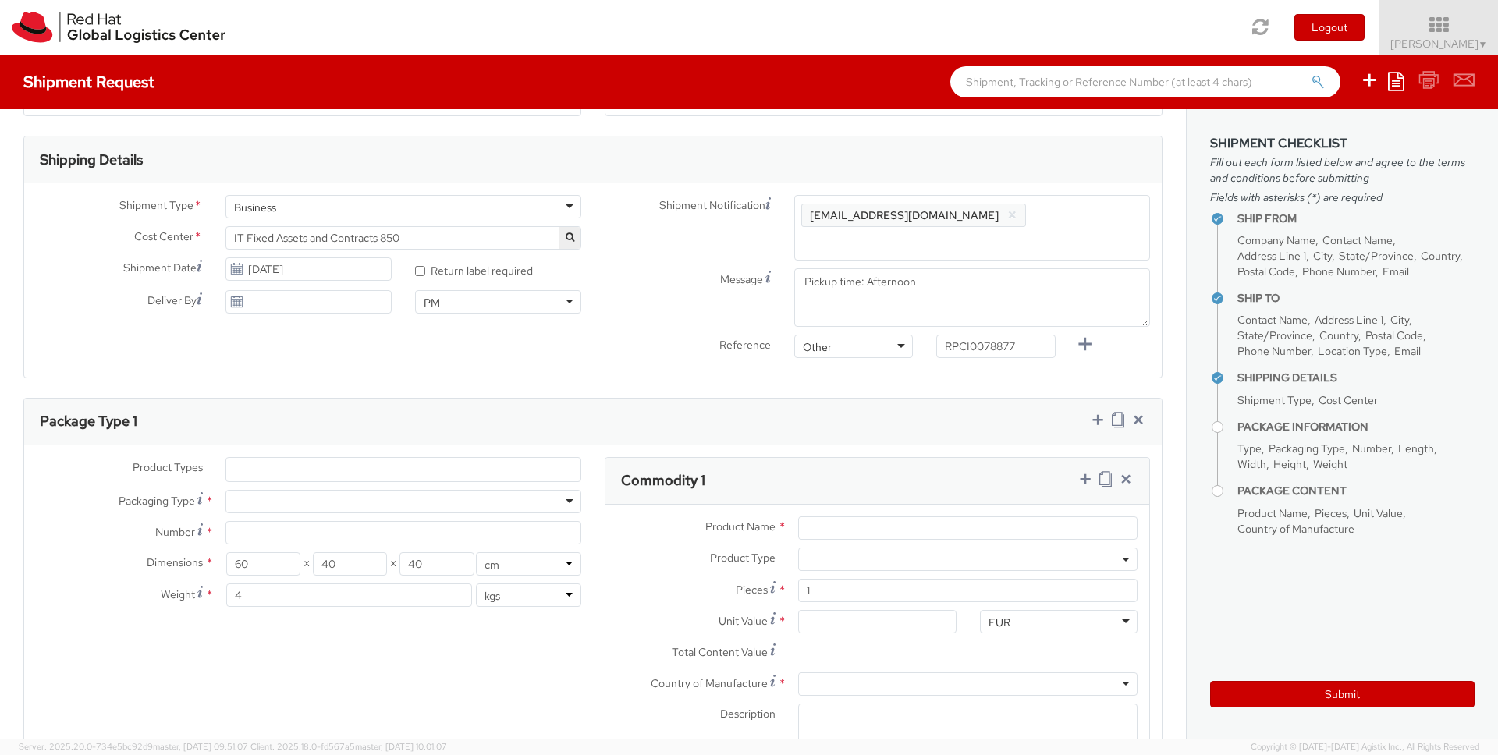
click at [428, 626] on div "Product Types * Documents Docking Station Laptop Monitor Other Hardware Server …" at bounding box center [592, 621] width 1137 height 329
click at [331, 458] on ul at bounding box center [403, 469] width 354 height 23
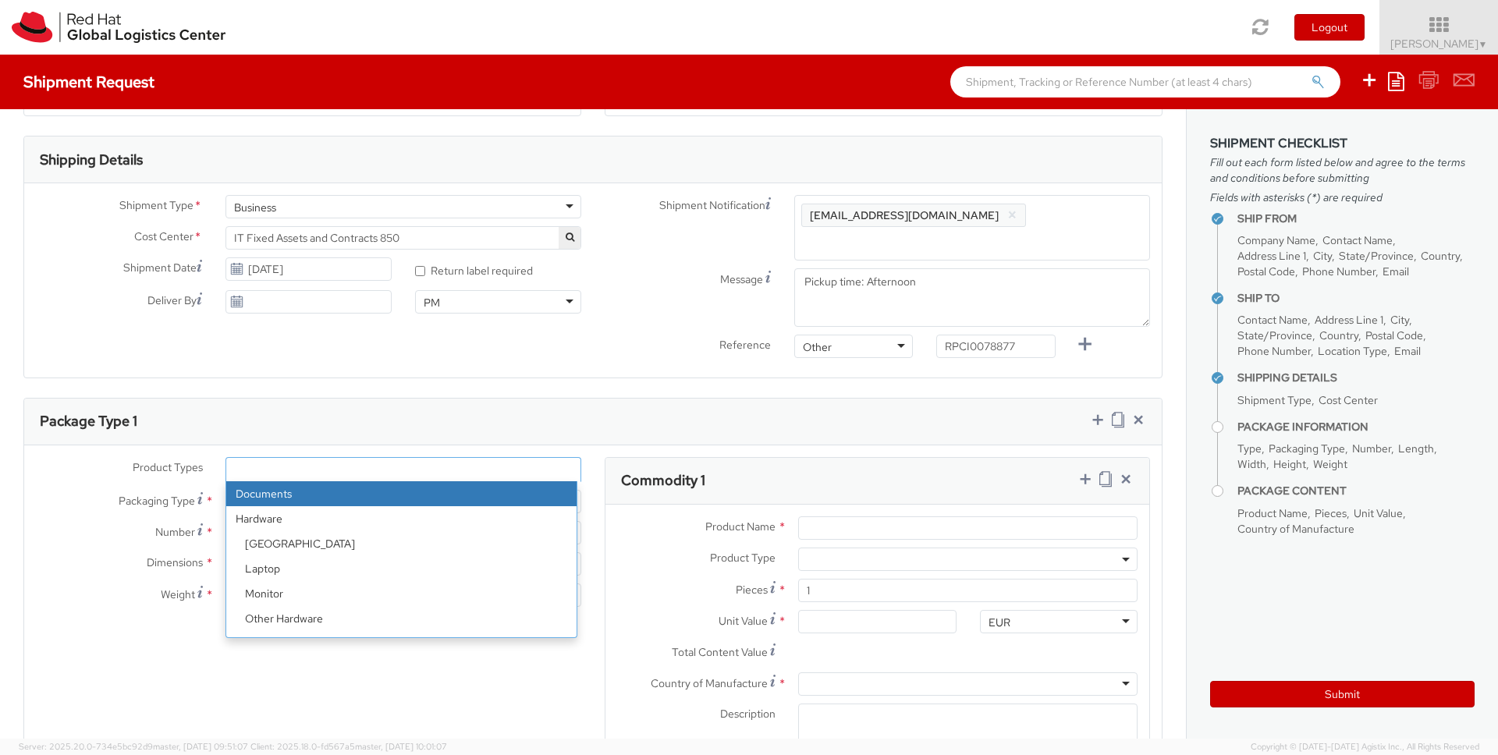
click at [289, 506] on strong "Hardware" at bounding box center [401, 518] width 350 height 25
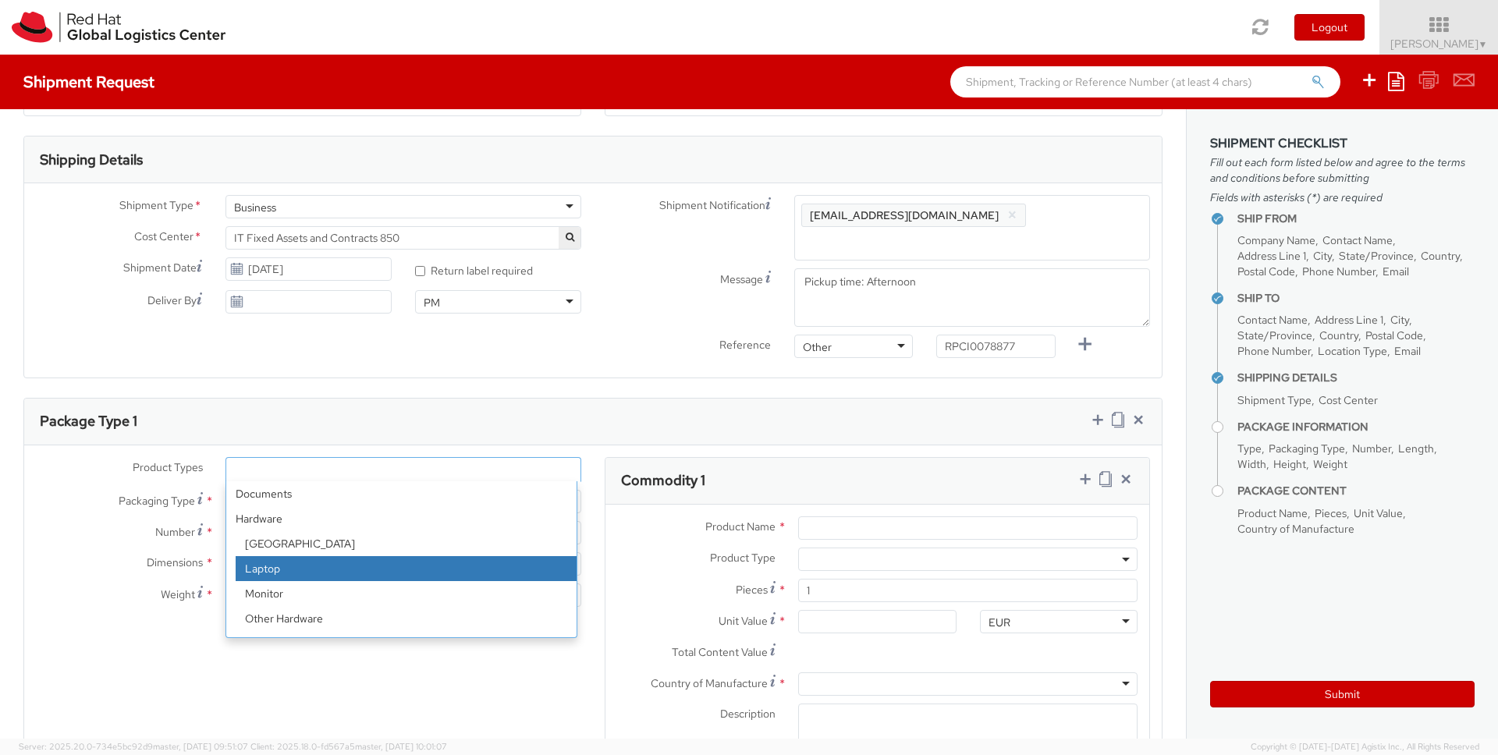
select select "LAPTOP"
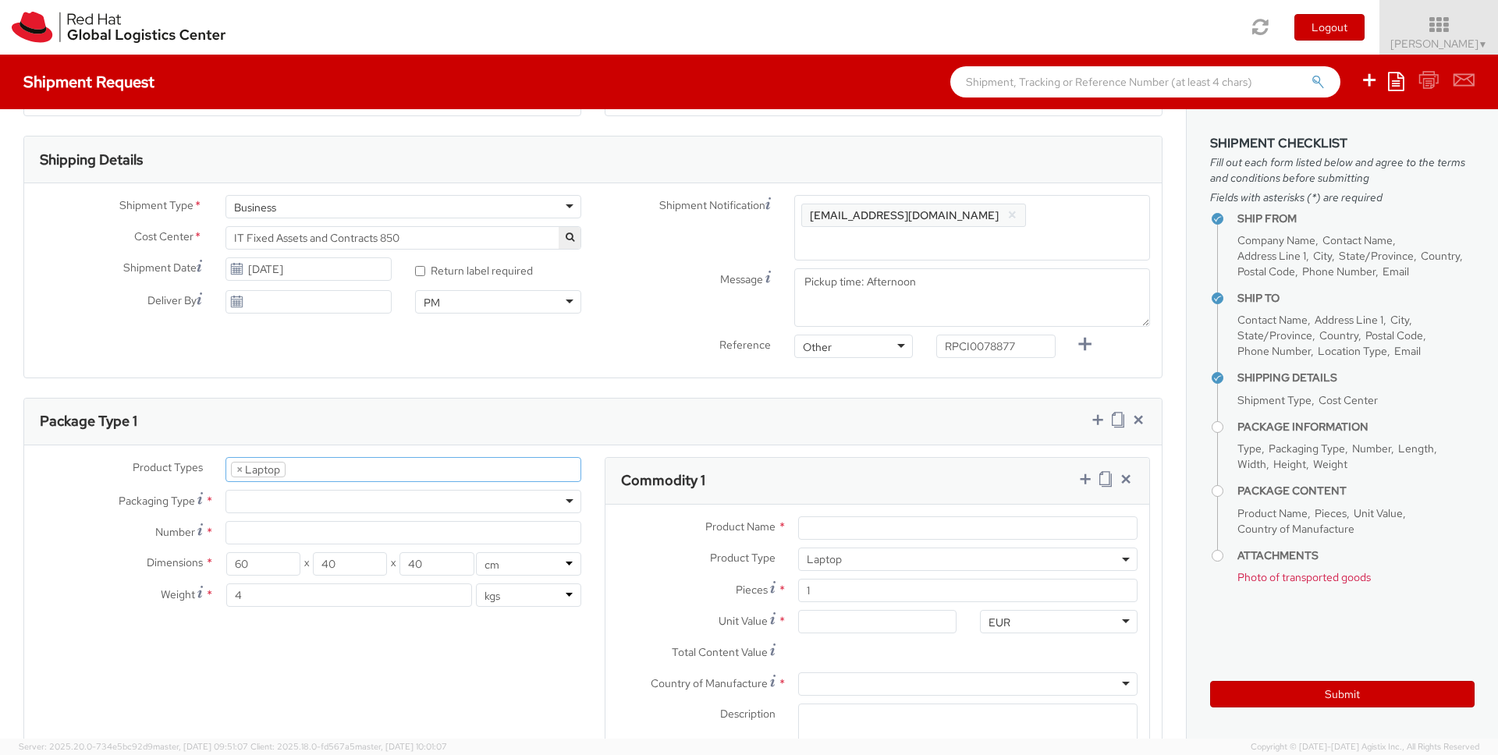
scroll to position [47, 0]
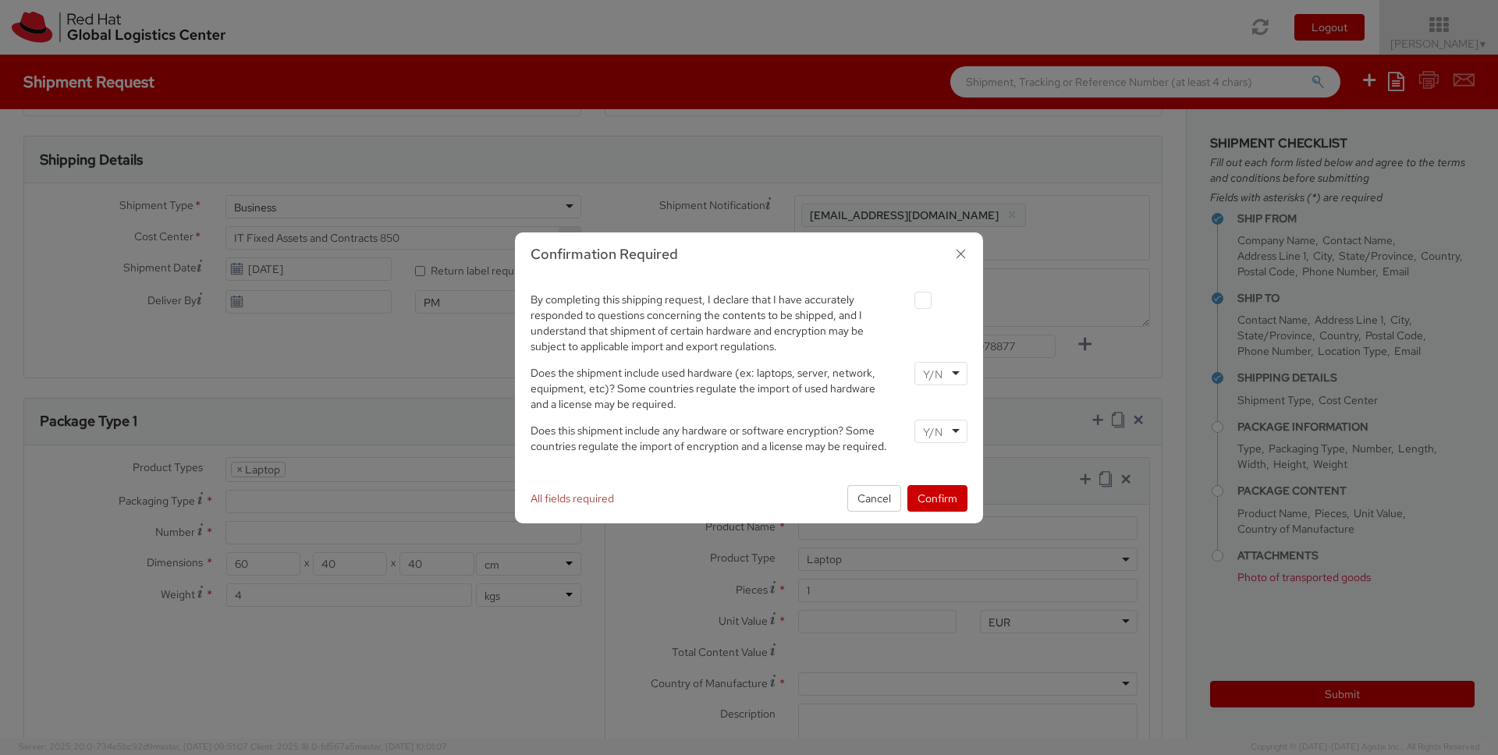
click at [921, 302] on label at bounding box center [922, 300] width 17 height 17
click at [910, 302] on input "checkbox" at bounding box center [904, 301] width 10 height 10
checkbox input "true"
click at [942, 371] on input "select-one" at bounding box center [934, 375] width 23 height 16
click at [944, 433] on input "select-one" at bounding box center [934, 432] width 23 height 16
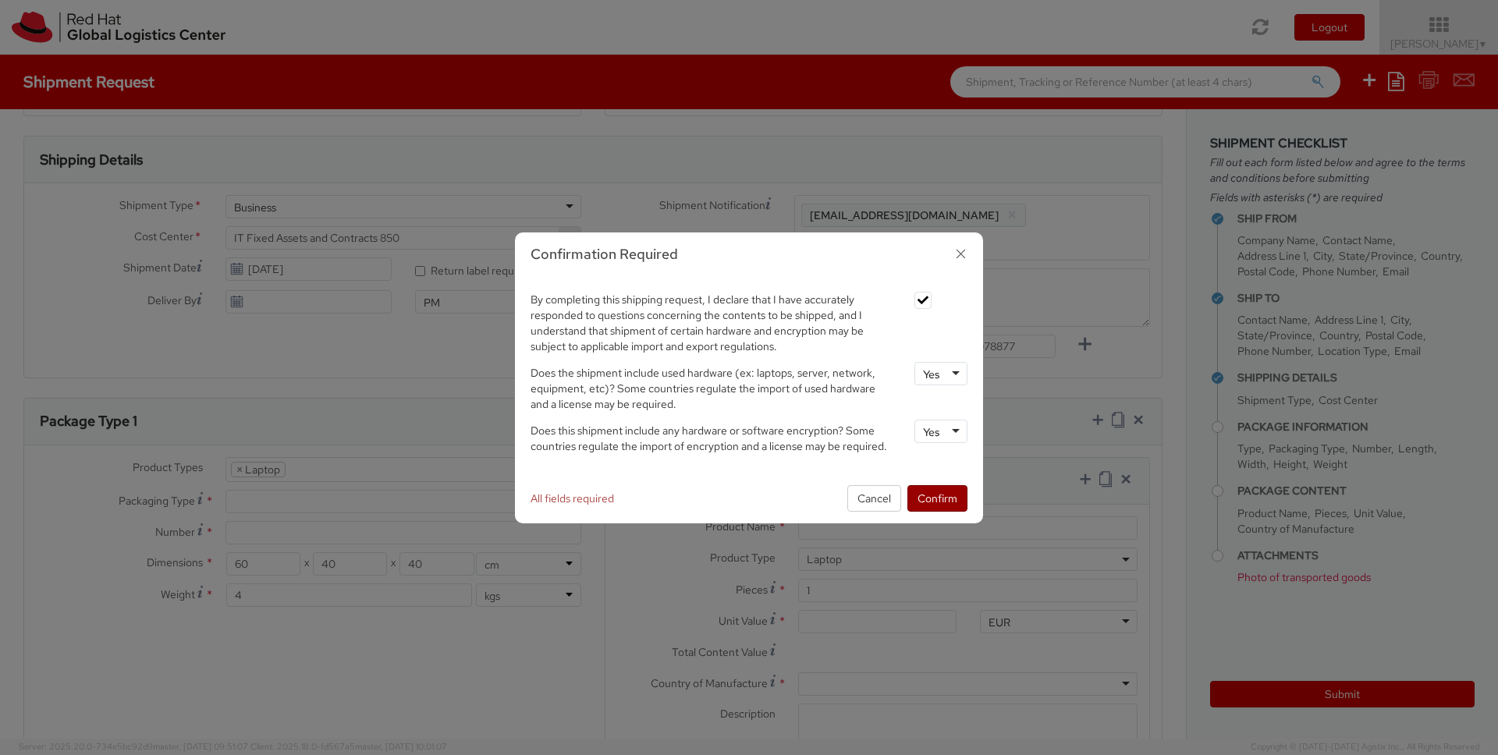
click at [941, 496] on button "Confirm" at bounding box center [937, 498] width 60 height 27
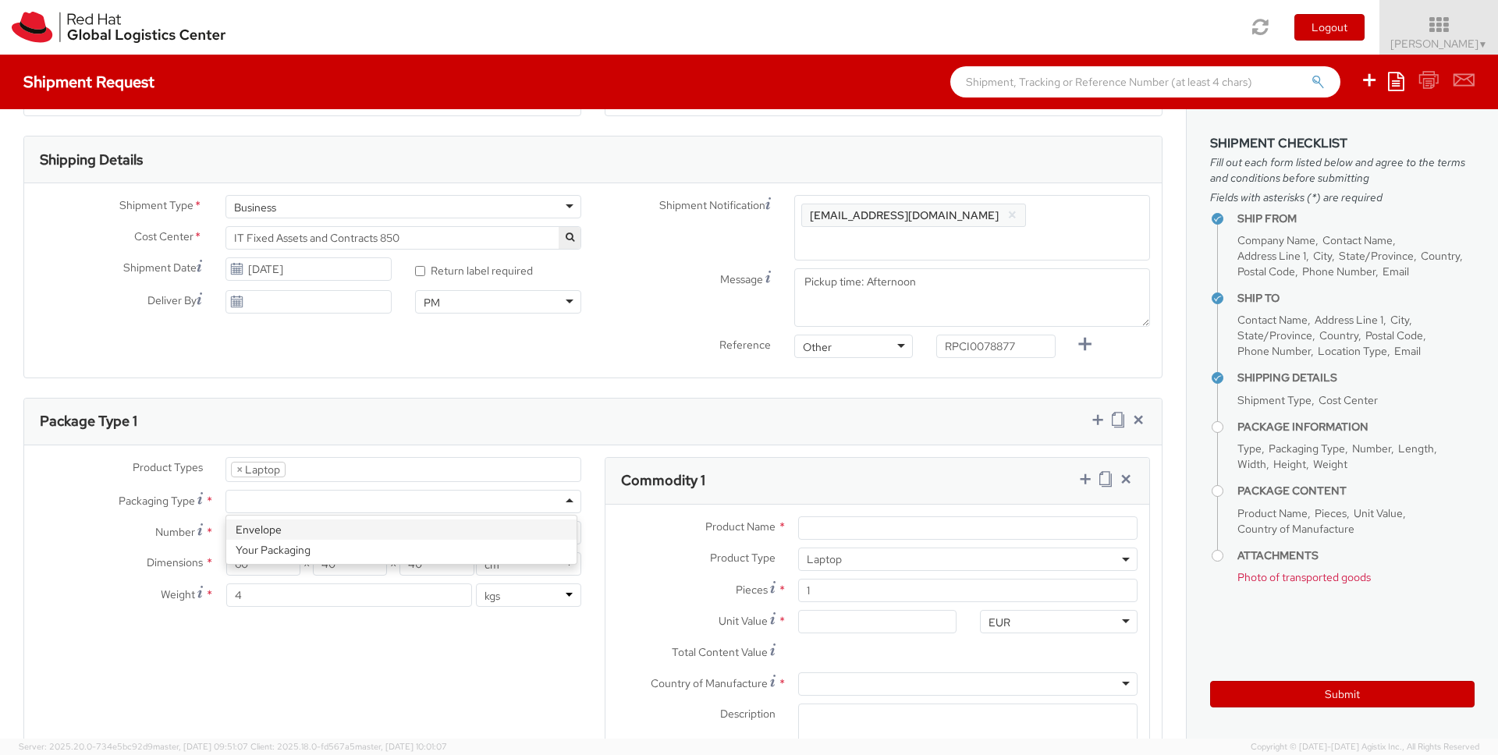
click at [344, 490] on div at bounding box center [403, 501] width 356 height 23
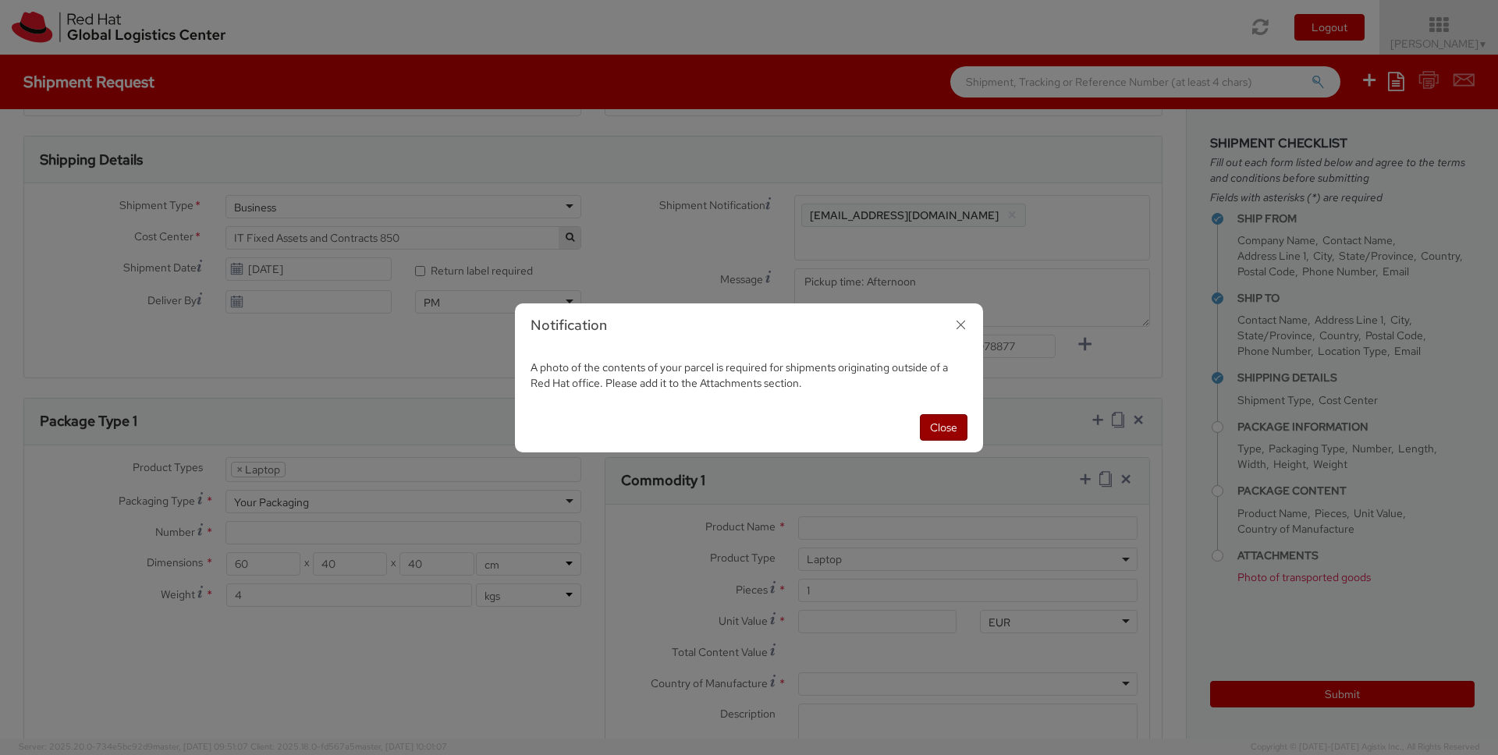
click at [941, 435] on button "Close" at bounding box center [944, 427] width 48 height 27
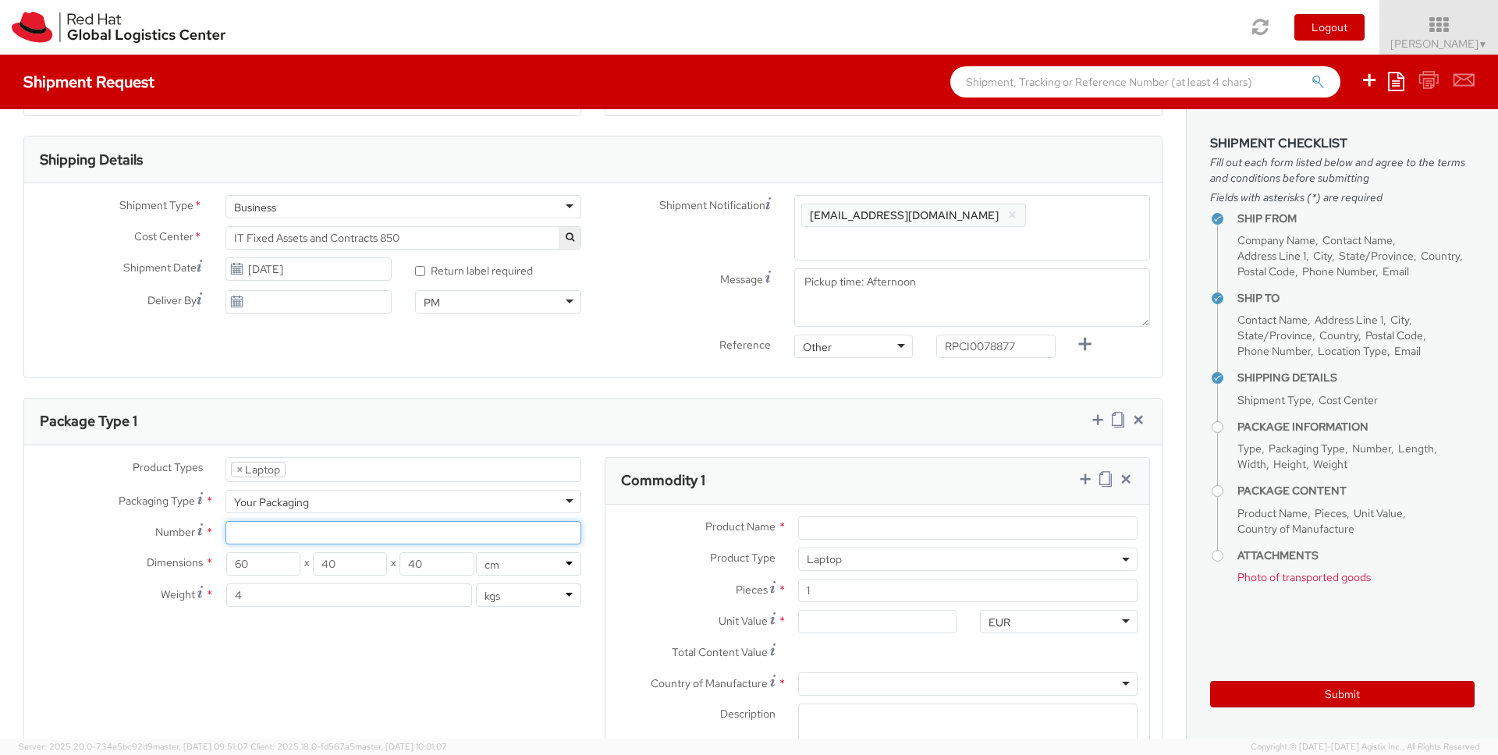
click at [378, 521] on input "Number *" at bounding box center [403, 532] width 356 height 23
type input "1"
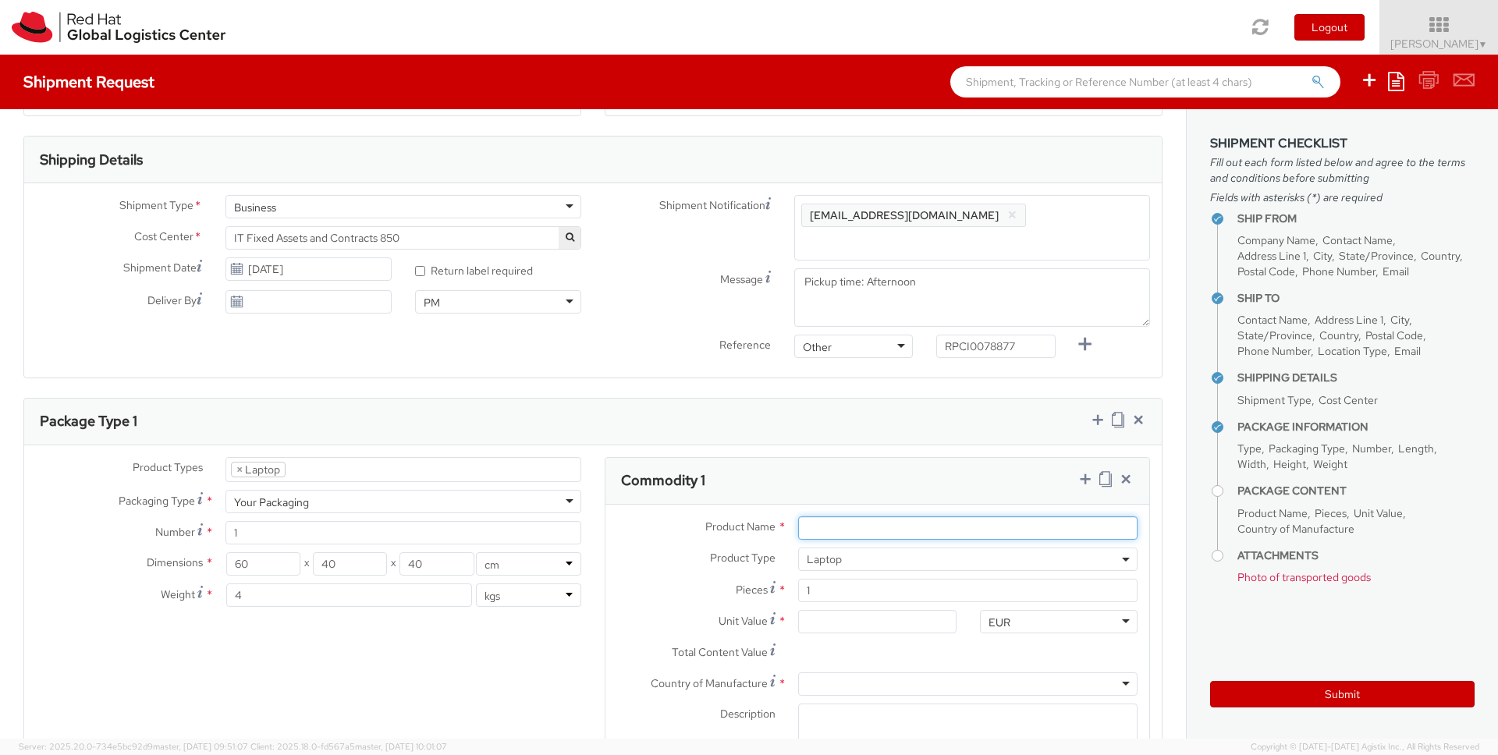
click at [844, 516] on input "Product Name *" at bounding box center [967, 527] width 339 height 23
type input "Lenovo Thinkpad P1 Gen4"
click at [722, 551] on span "Product Type" at bounding box center [743, 558] width 66 height 14
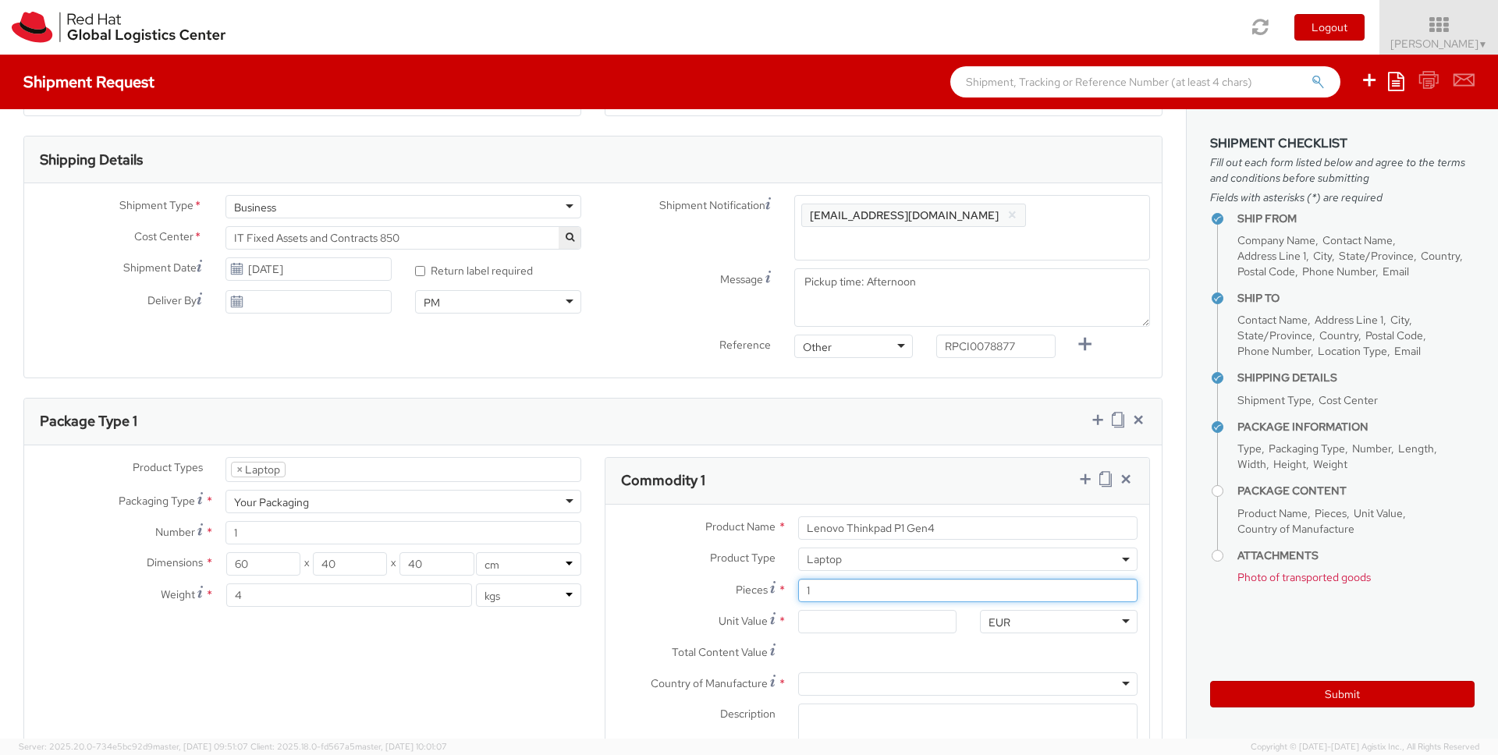
click at [823, 579] on input "1" at bounding box center [967, 590] width 339 height 23
click at [443, 458] on ul "× Laptop" at bounding box center [403, 469] width 354 height 23
click at [445, 458] on ul "× Laptop" at bounding box center [403, 469] width 354 height 23
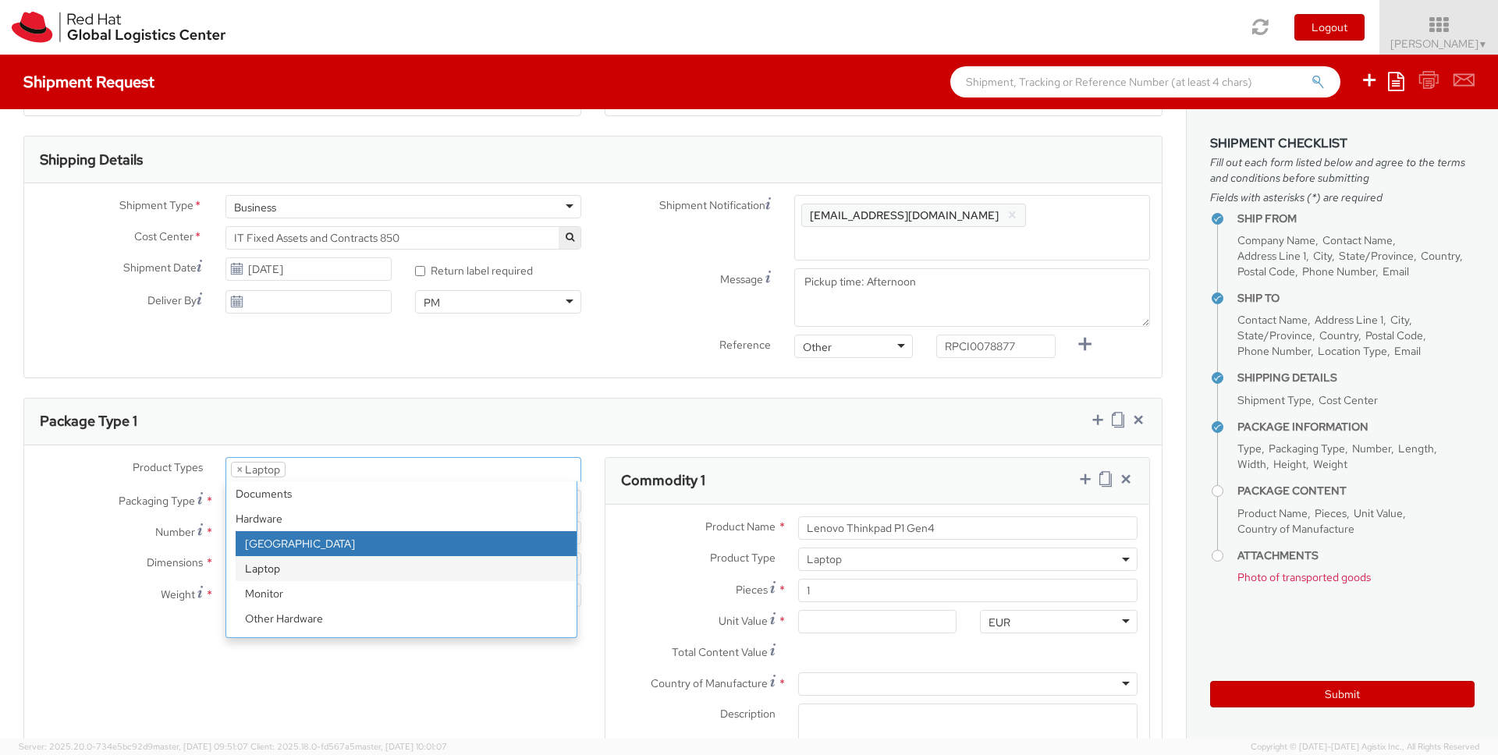
select select "DOC_STATION"
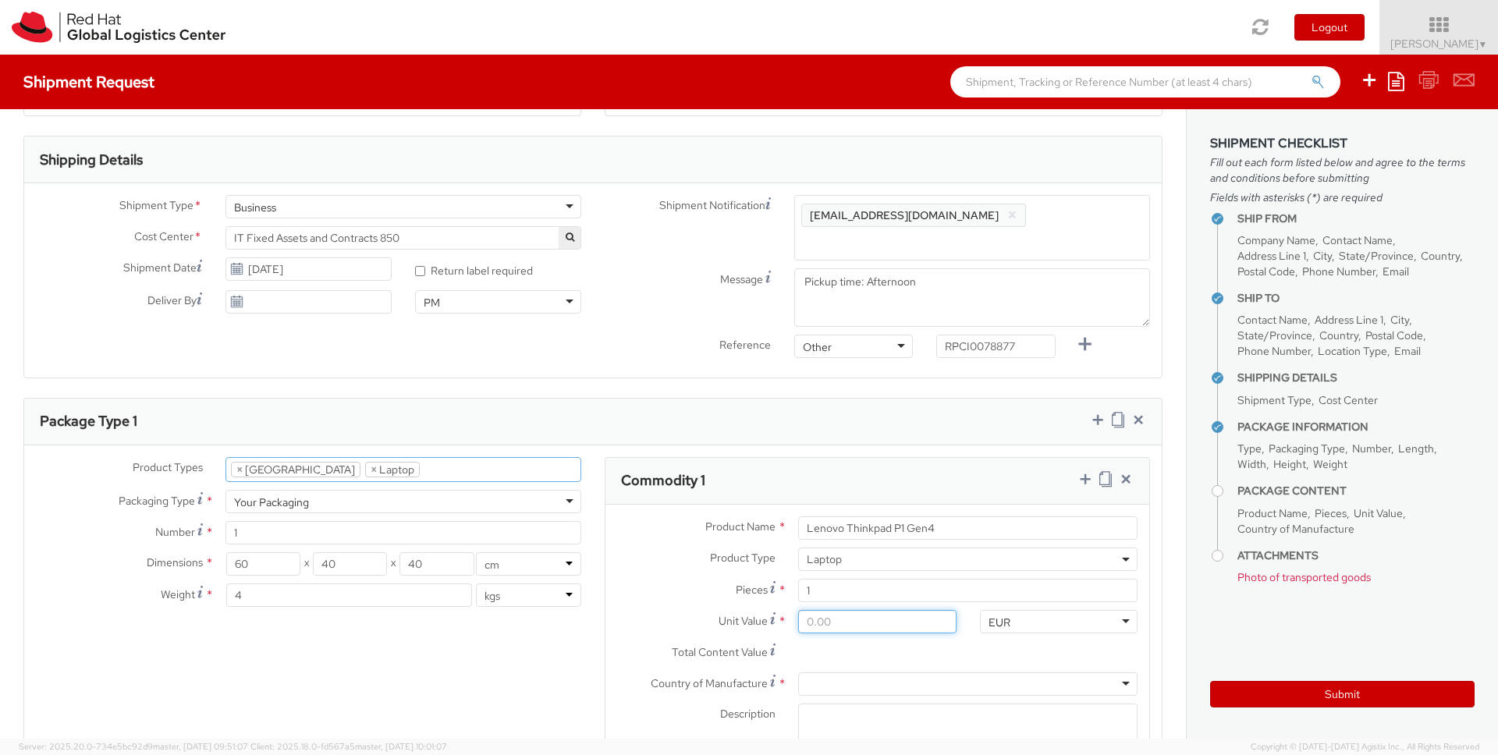
click at [873, 610] on input "Unit Value *" at bounding box center [877, 621] width 158 height 23
type input "5.00"
type input "50.00"
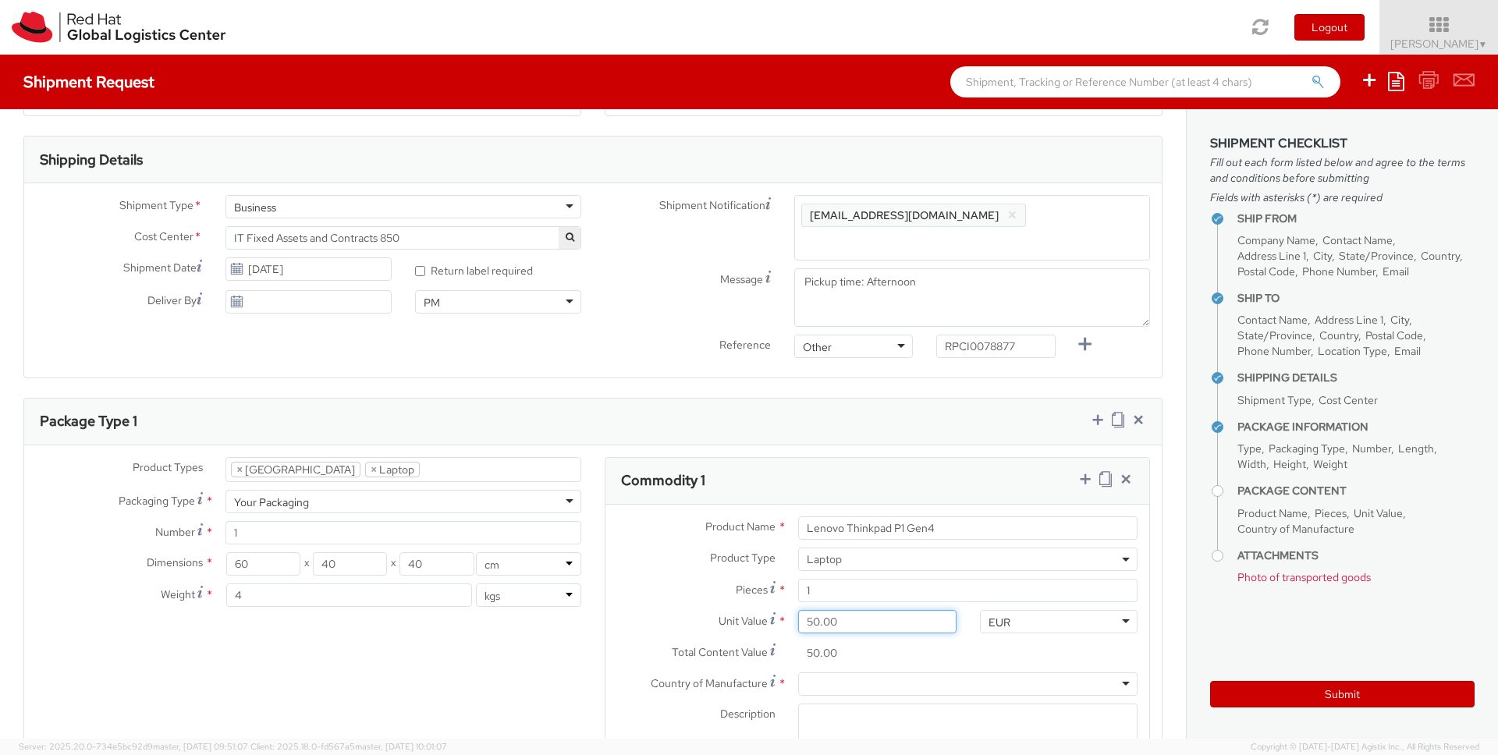
type input "500.00"
click at [861, 672] on div at bounding box center [967, 683] width 339 height 23
type input "chin"
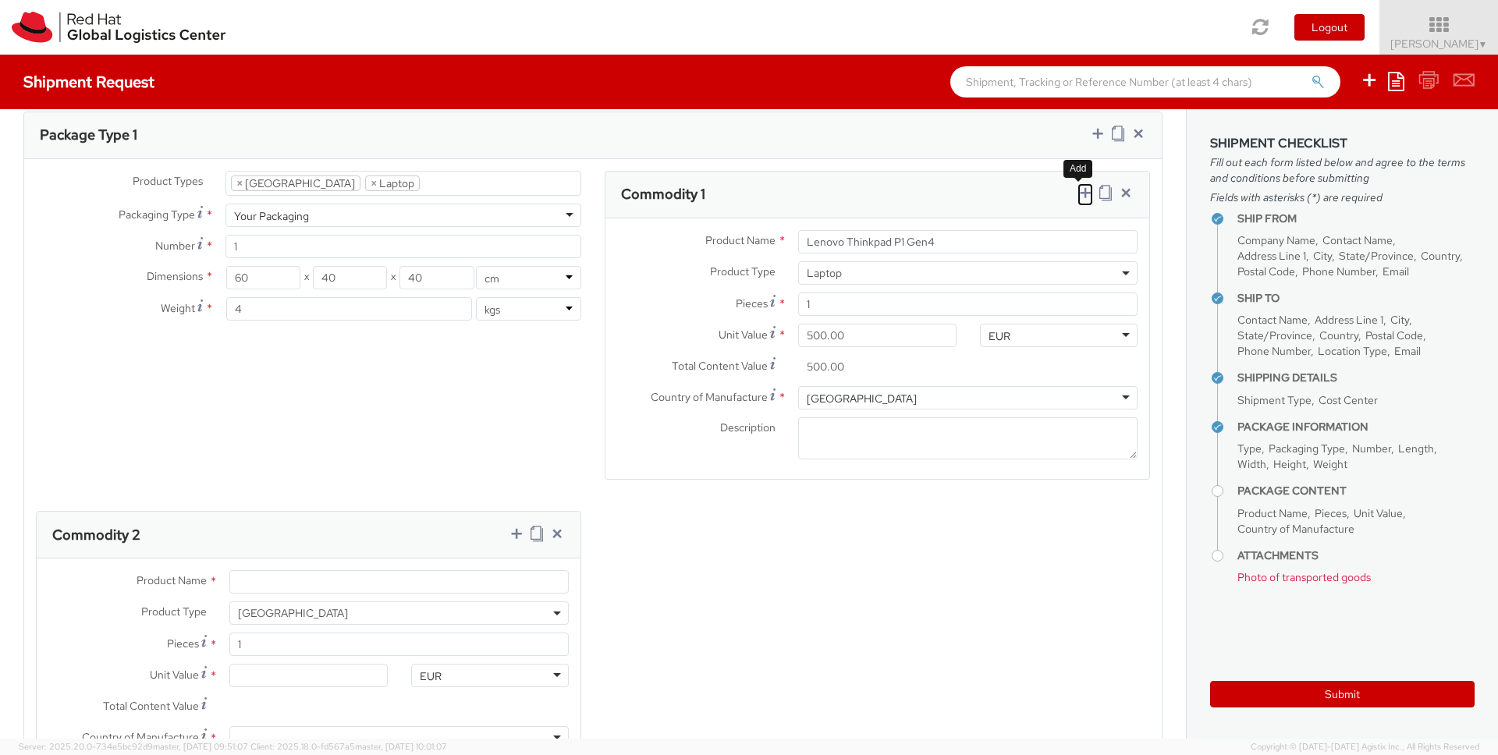
click at [1077, 185] on icon at bounding box center [1085, 193] width 16 height 16
select select
select select "DOC_STATION"
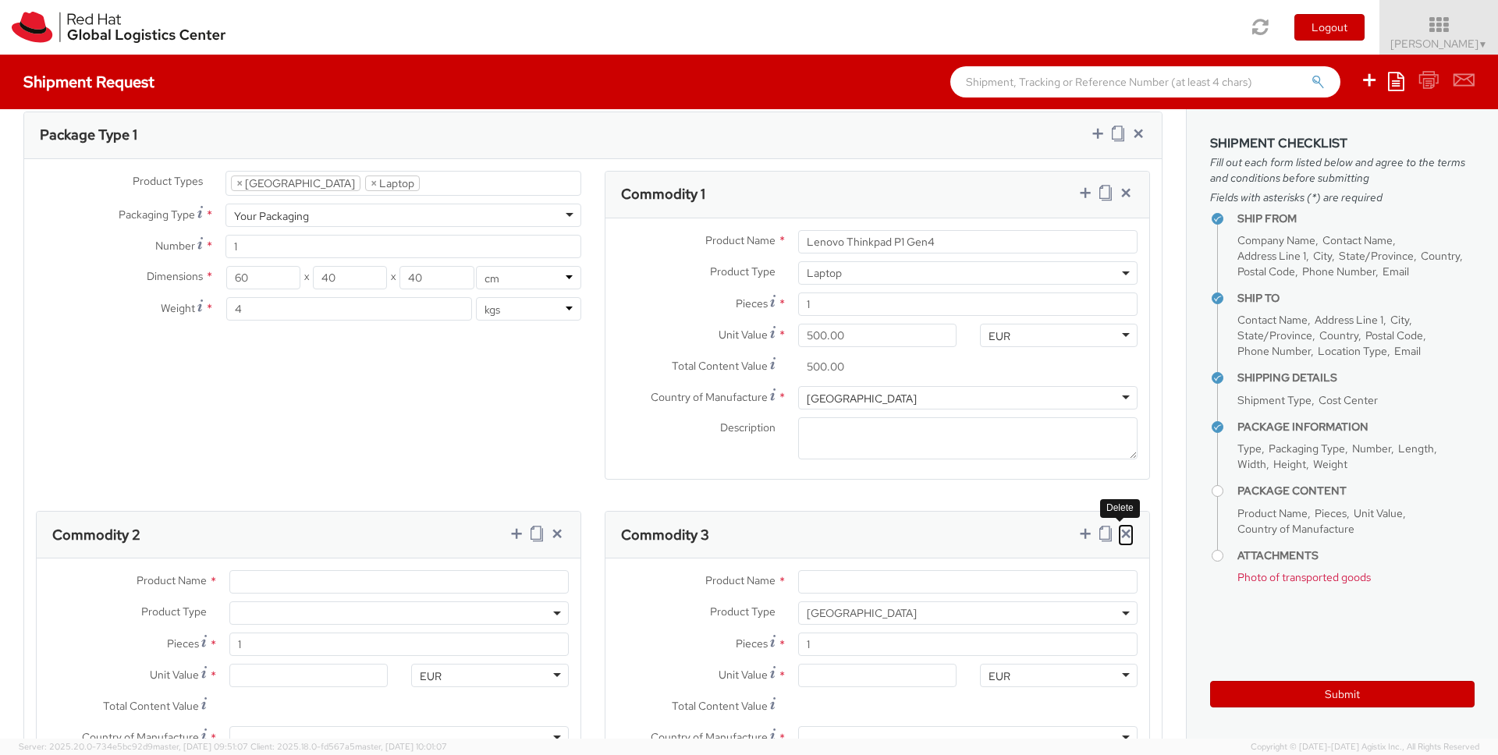
click at [1118, 526] on icon at bounding box center [1126, 534] width 16 height 16
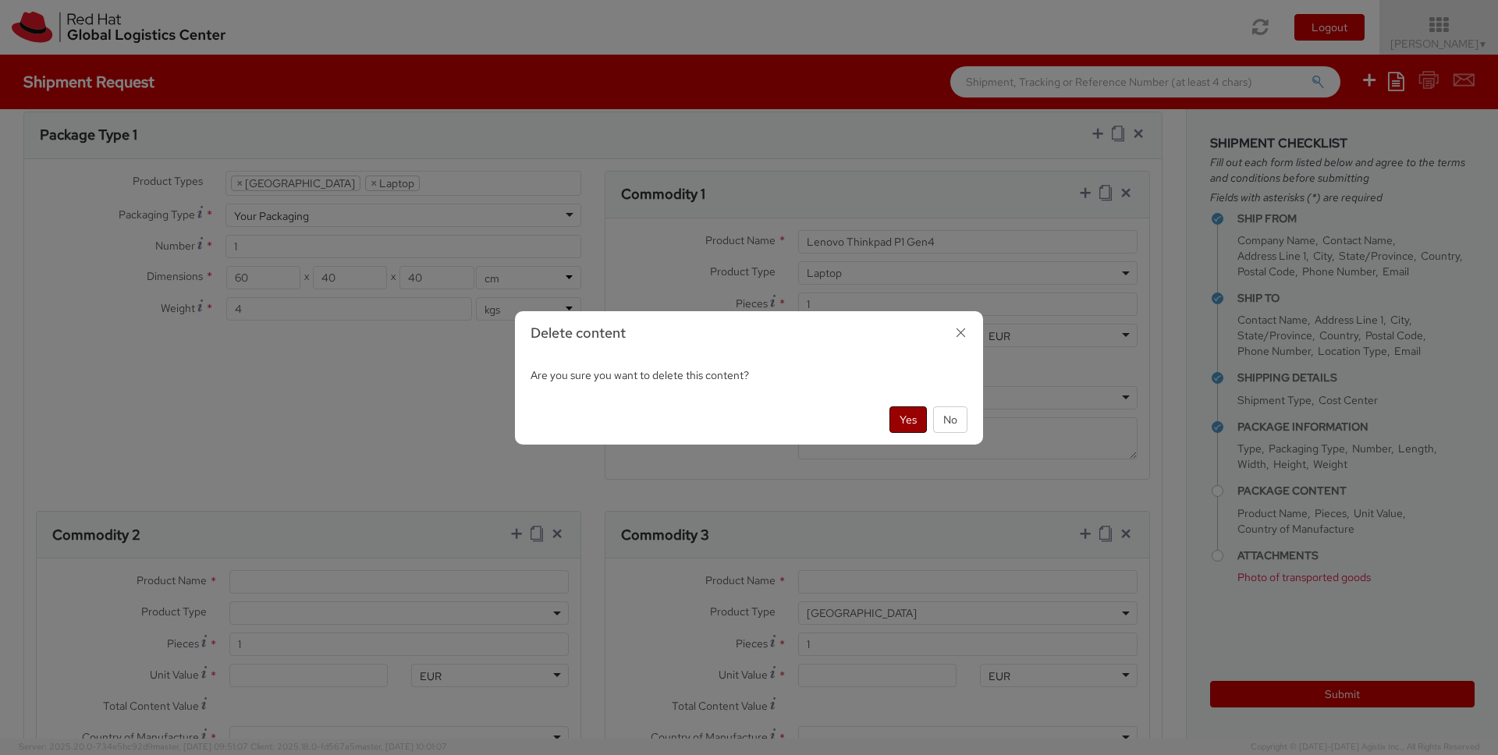
click at [894, 416] on button "Yes" at bounding box center [907, 419] width 37 height 27
select select "LAPTOP"
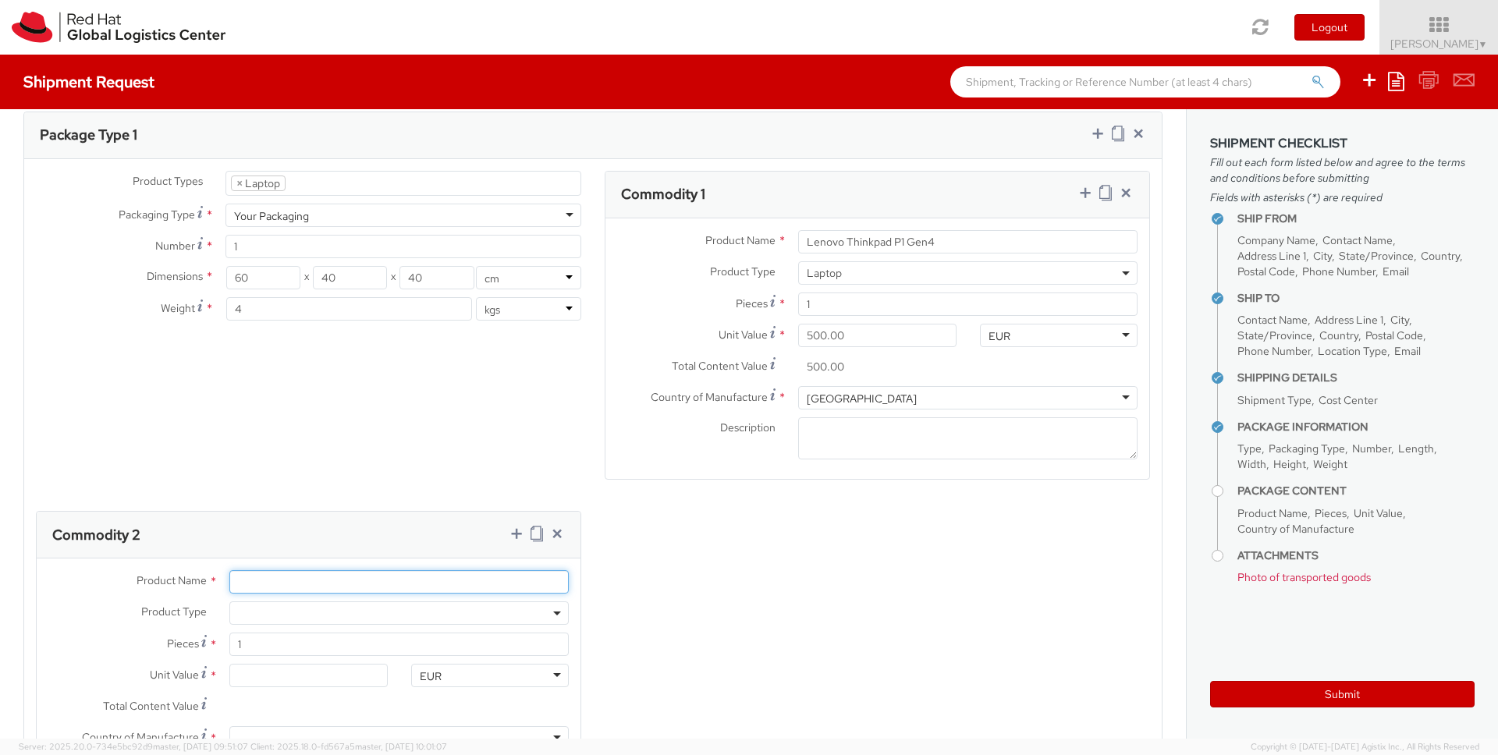
click at [339, 571] on input "Product Name *" at bounding box center [398, 581] width 339 height 23
type input "Lenovo Thunderbolt 4 Pro Dock"
click at [347, 601] on span at bounding box center [398, 612] width 339 height 23
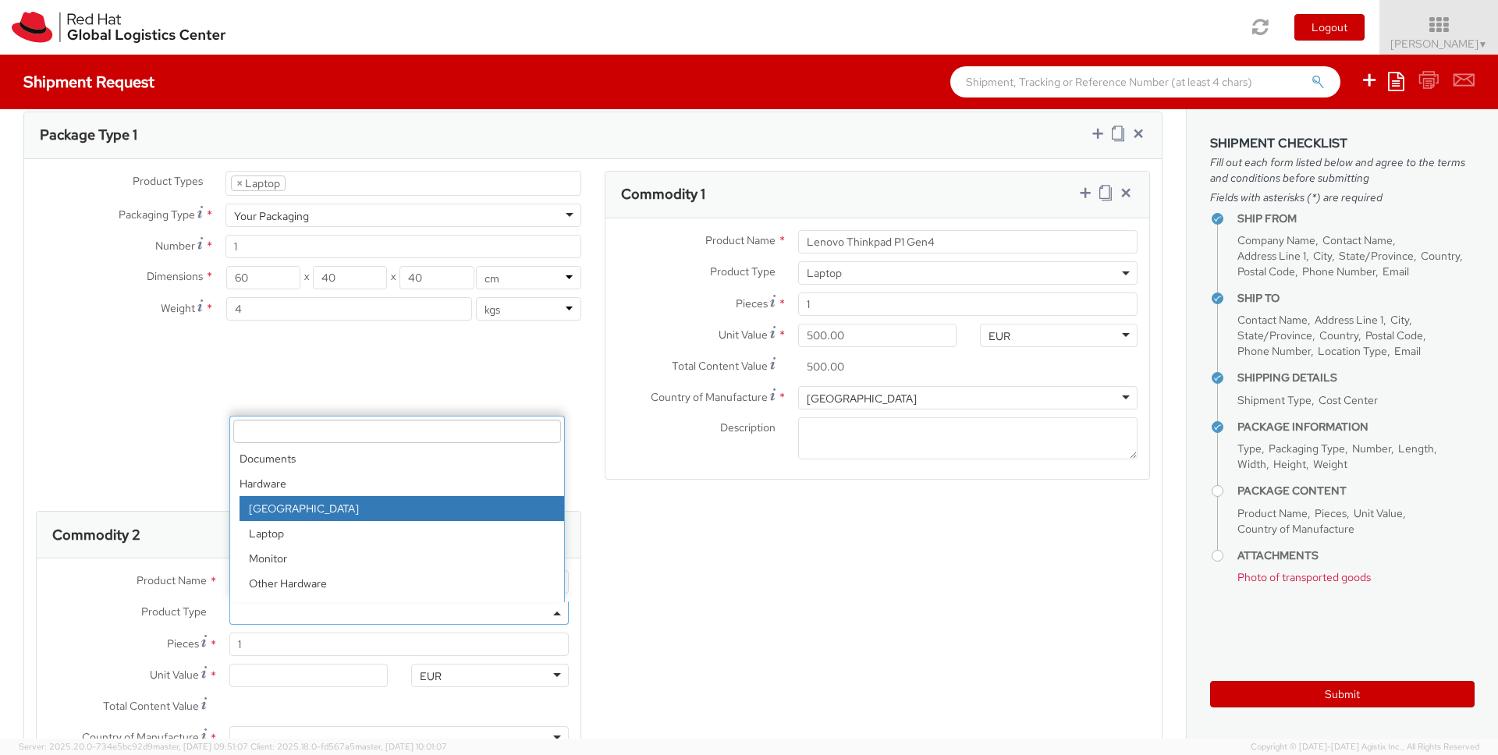
select select "DOC_STATION"
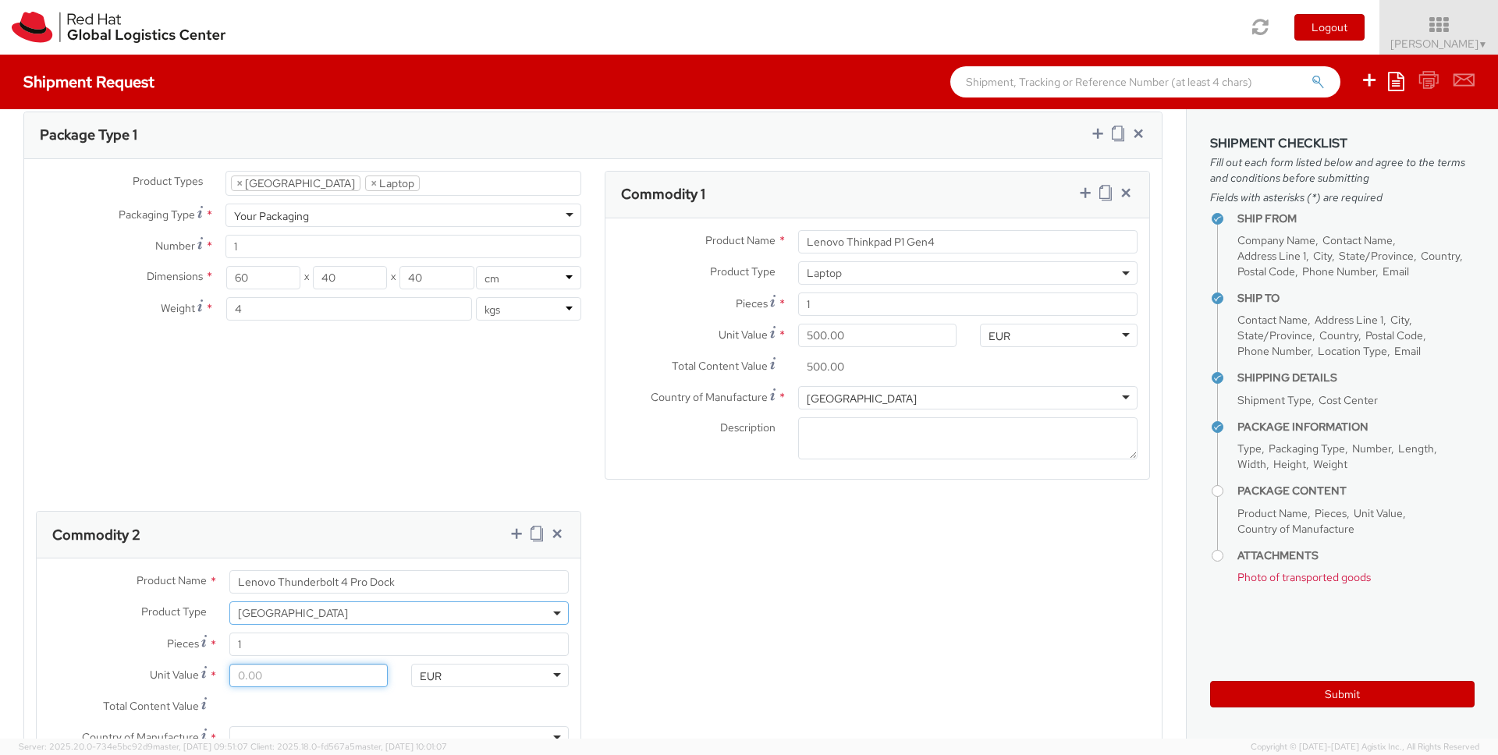
click at [303, 664] on input "Unit Value *" at bounding box center [308, 675] width 158 height 23
type input "1.00"
type input "10.00"
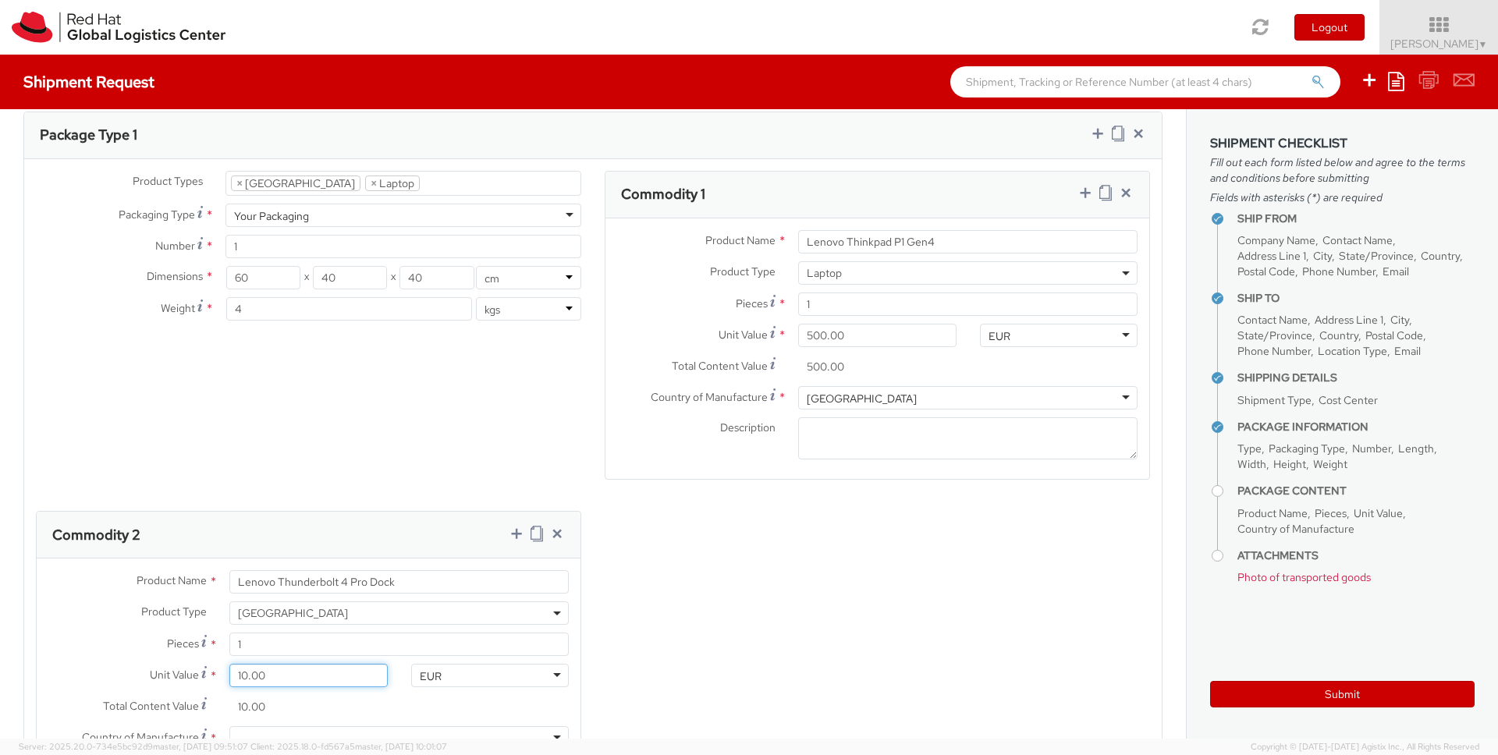
type input "100.00"
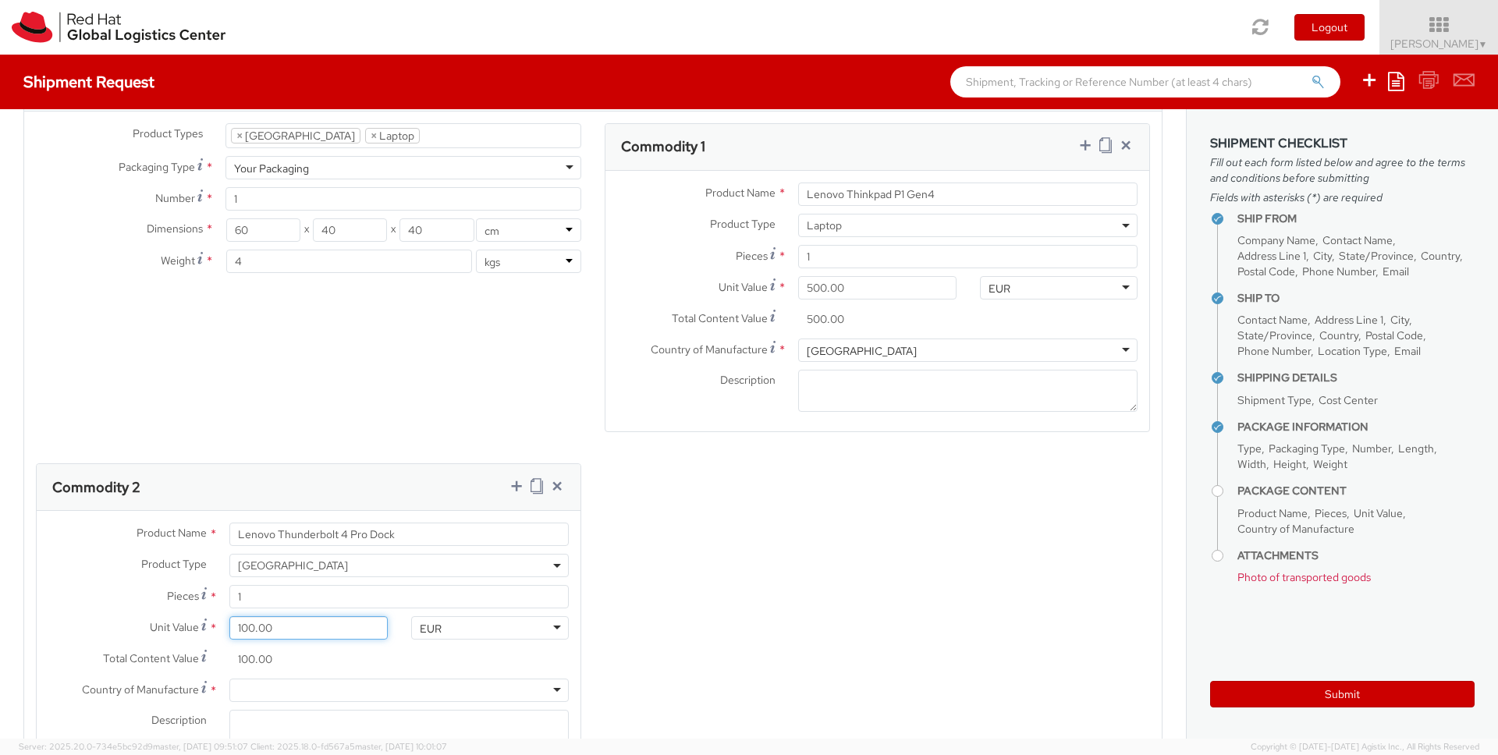
scroll to position [797, 0]
click at [385, 678] on div at bounding box center [398, 689] width 339 height 23
type input "china"
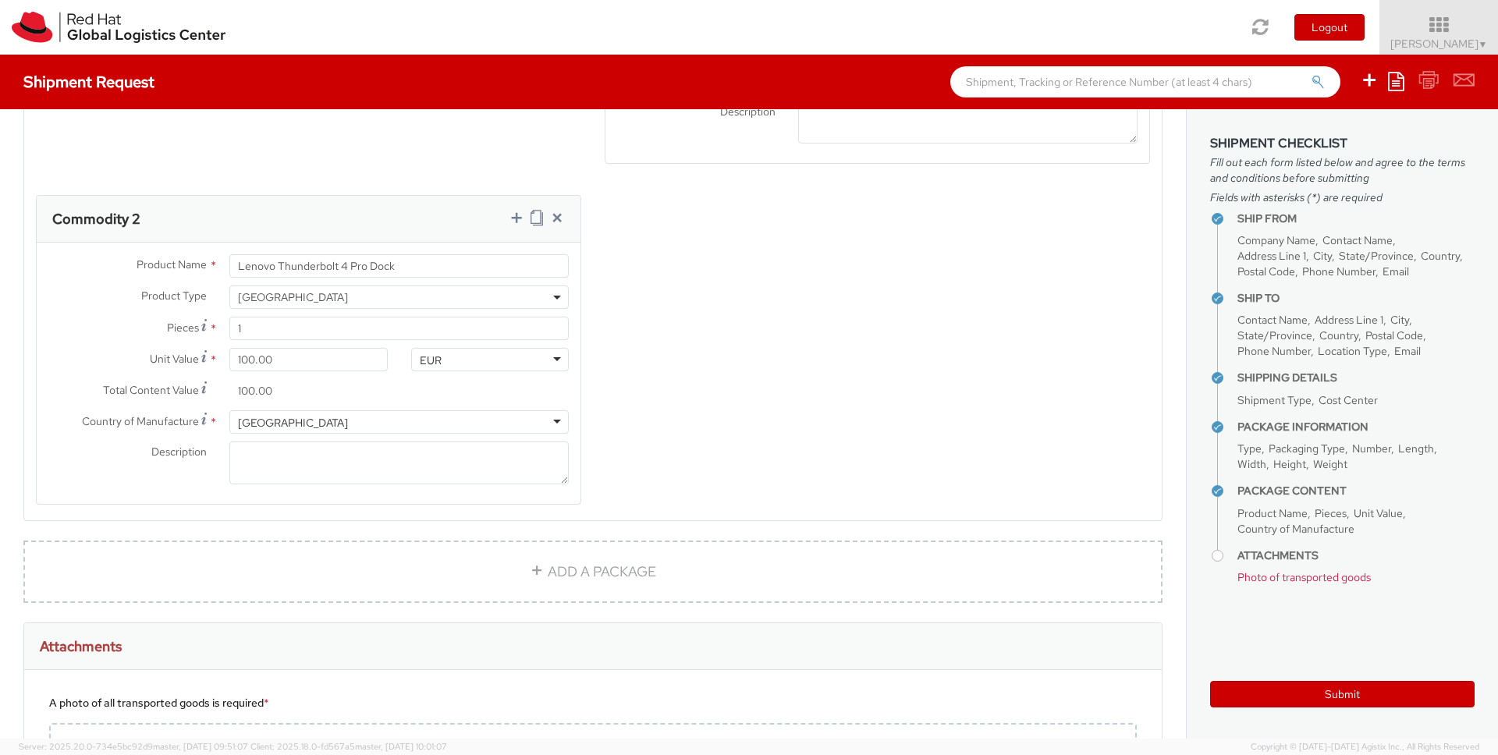
scroll to position [1141, 0]
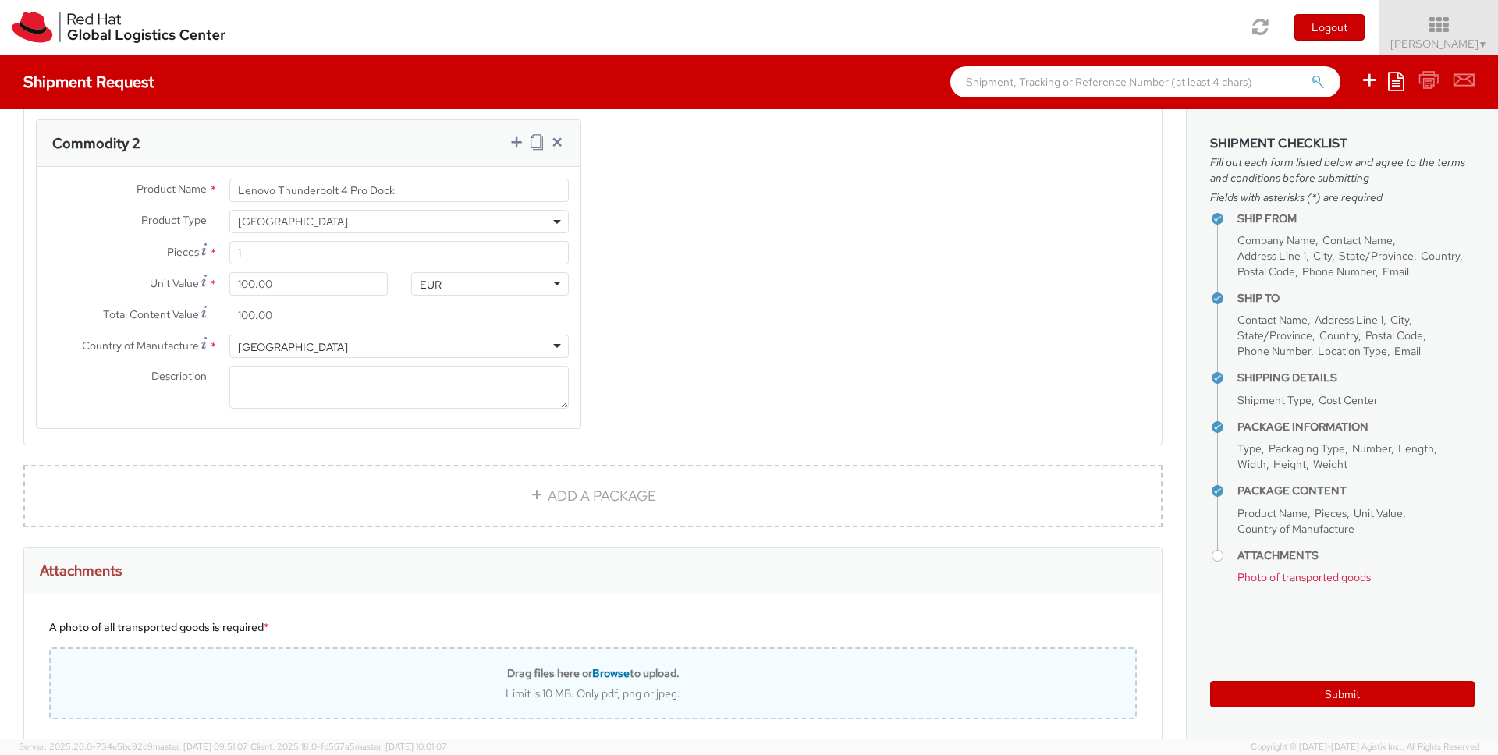
click at [592, 666] on span "Browse" at bounding box center [610, 673] width 37 height 14
type input "C:\fakepath\img1.jpg"
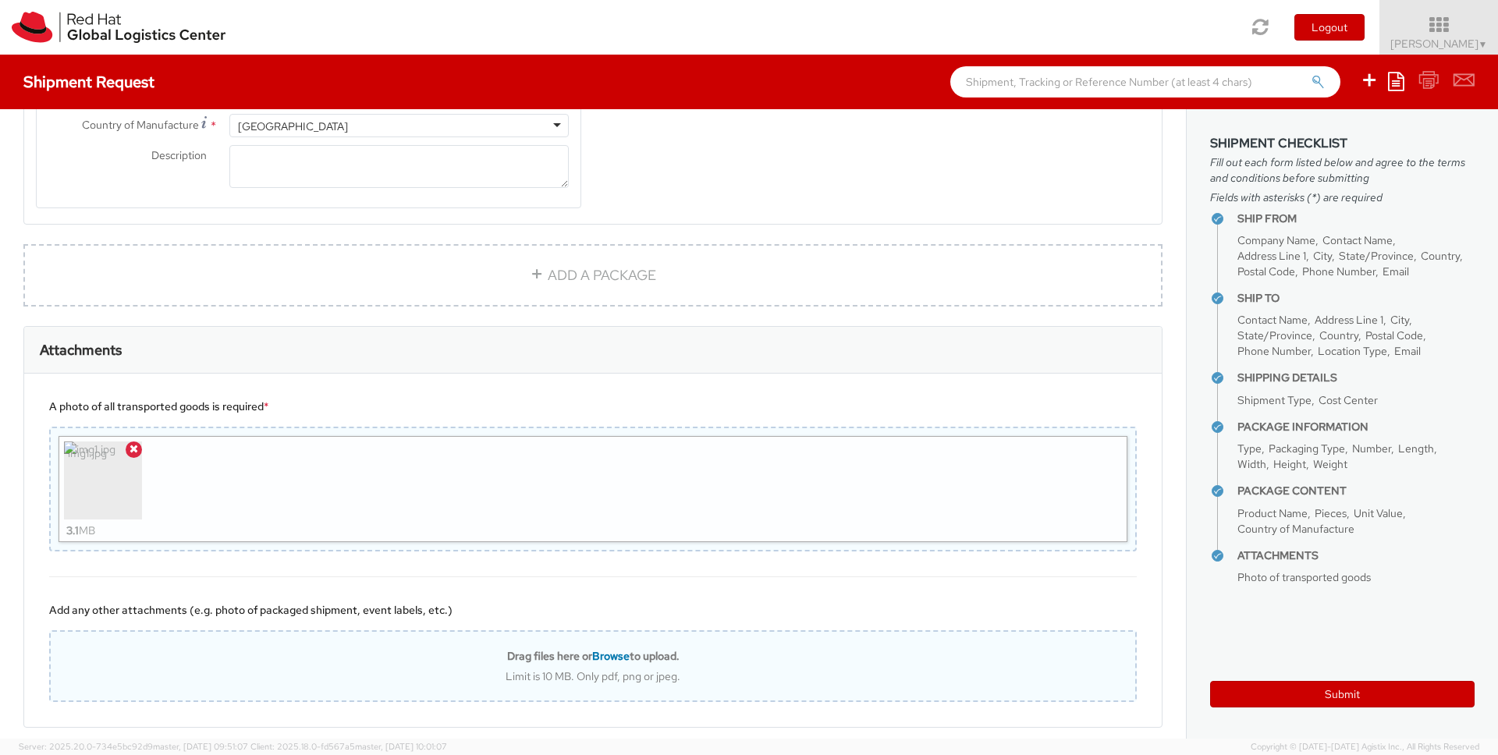
scroll to position [1412, 0]
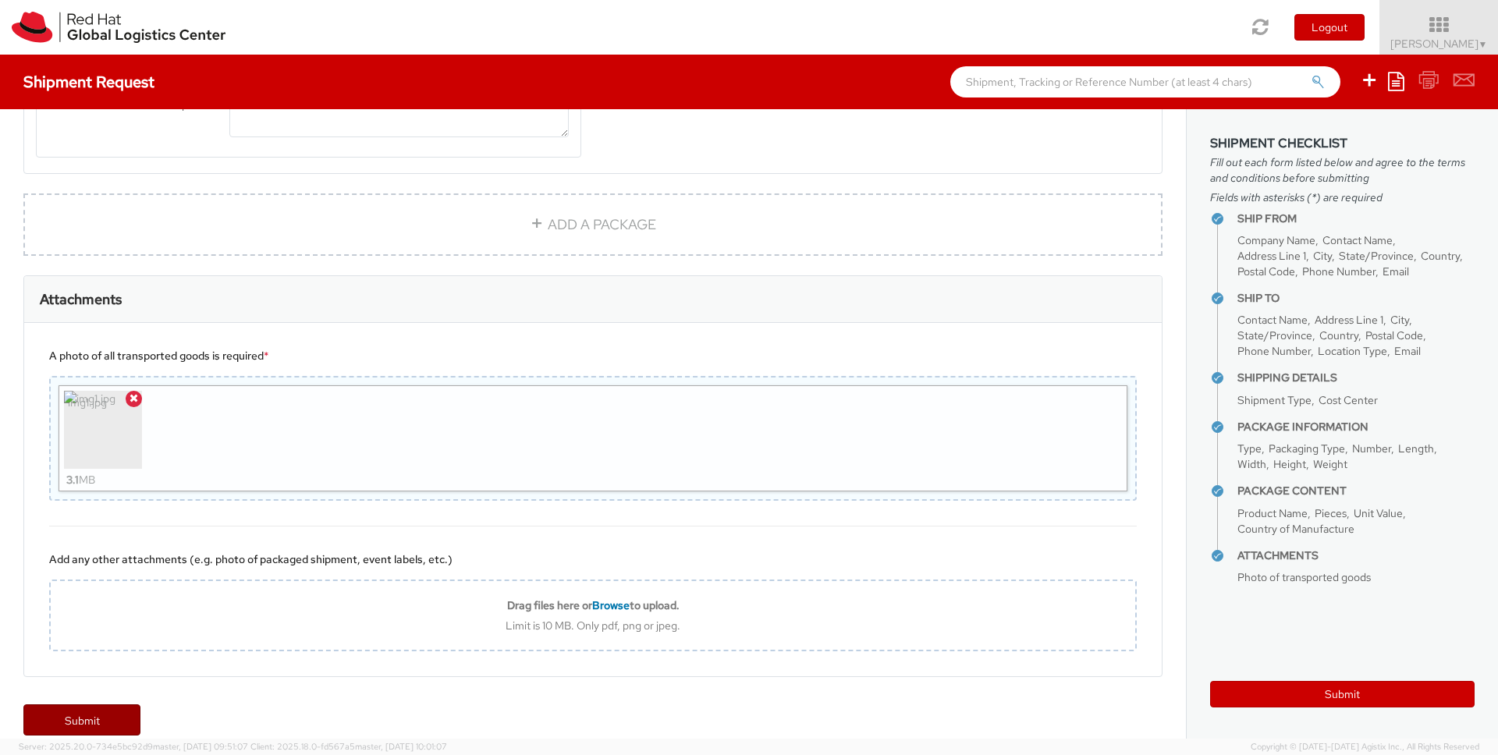
click at [119, 704] on link "Submit" at bounding box center [81, 719] width 117 height 31
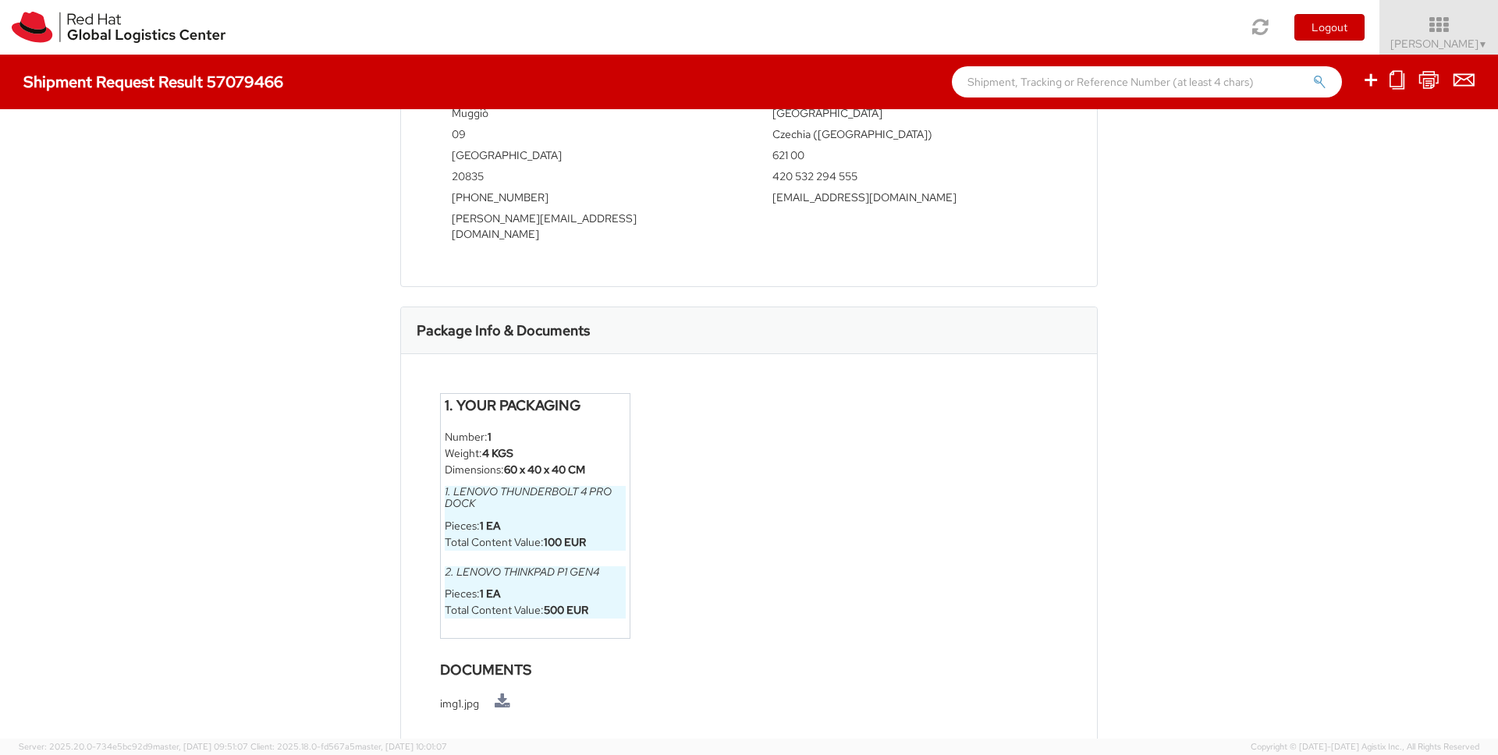
scroll to position [696, 0]
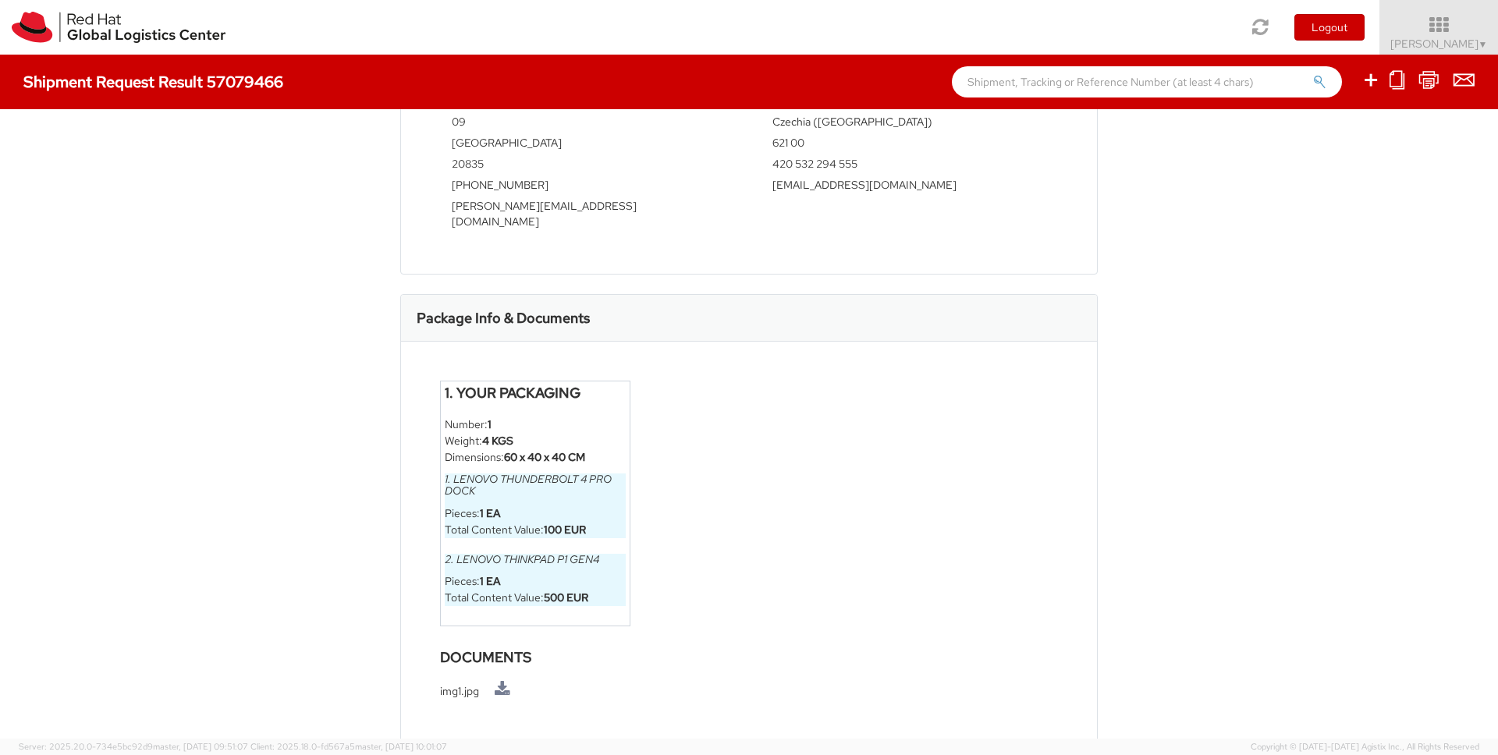
click at [1351, 478] on div "Shipment 57079466 Request Information Because you answered yes to one of the re…" at bounding box center [749, 424] width 1498 height 630
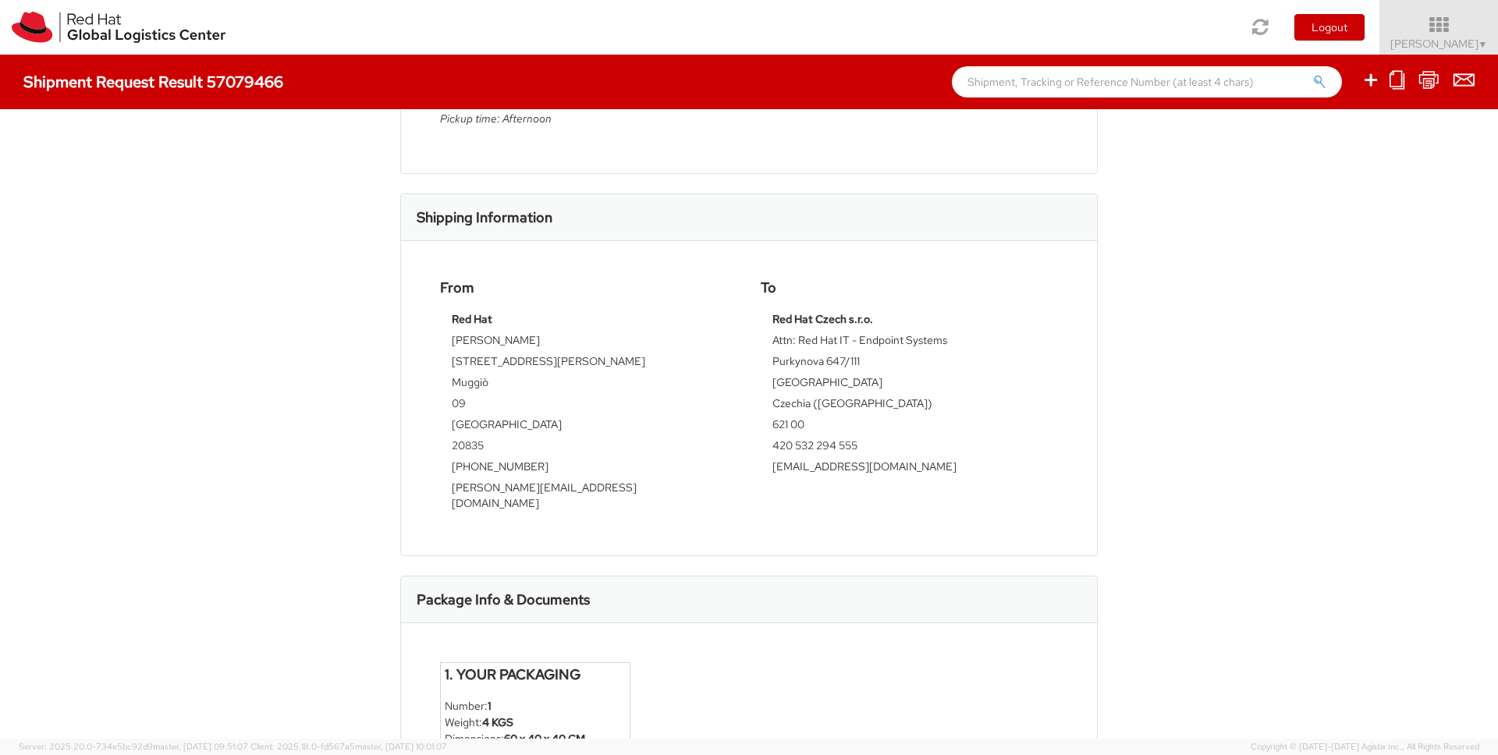
scroll to position [0, 0]
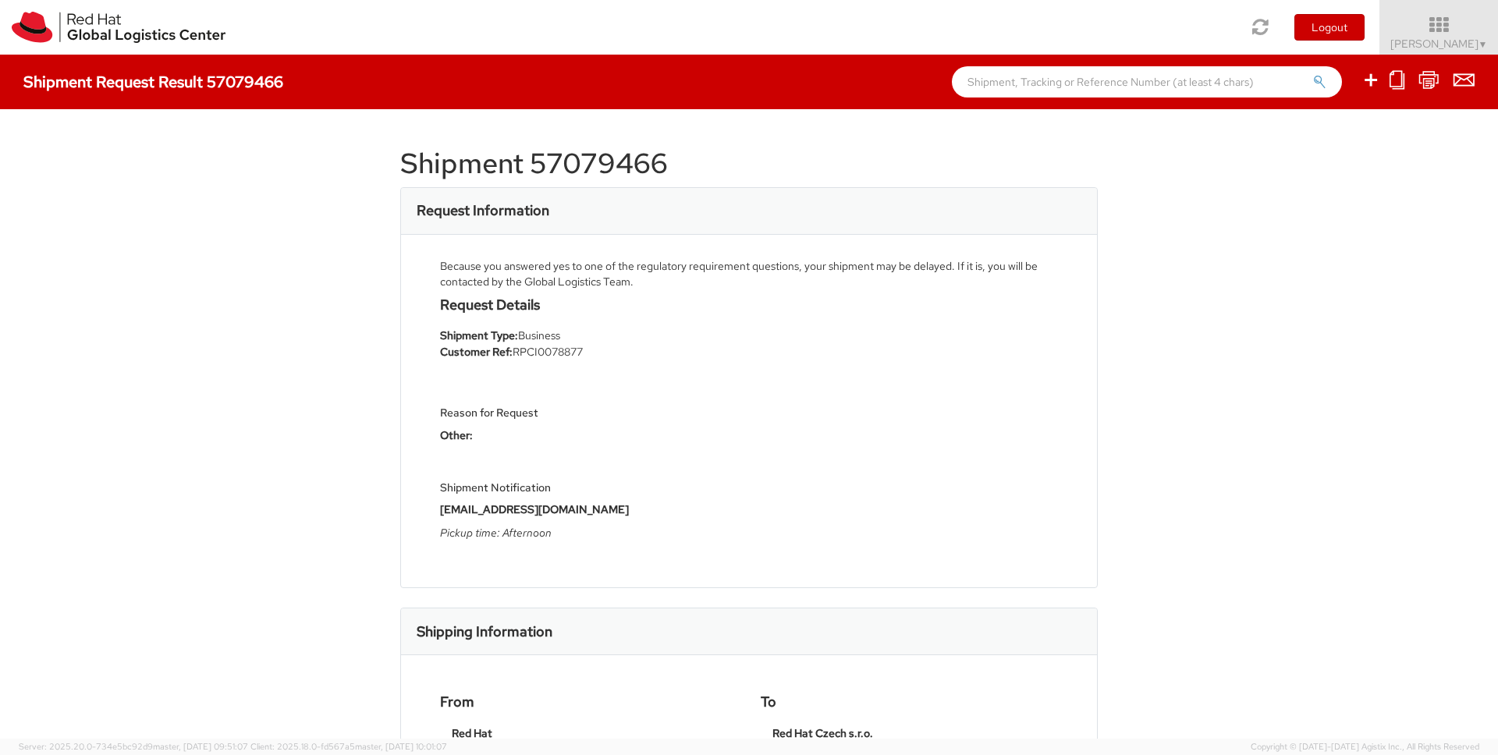
click at [1323, 520] on div "Shipment 57079466 Request Information Because you answered yes to one of the re…" at bounding box center [749, 424] width 1498 height 630
